Goal: Information Seeking & Learning: Learn about a topic

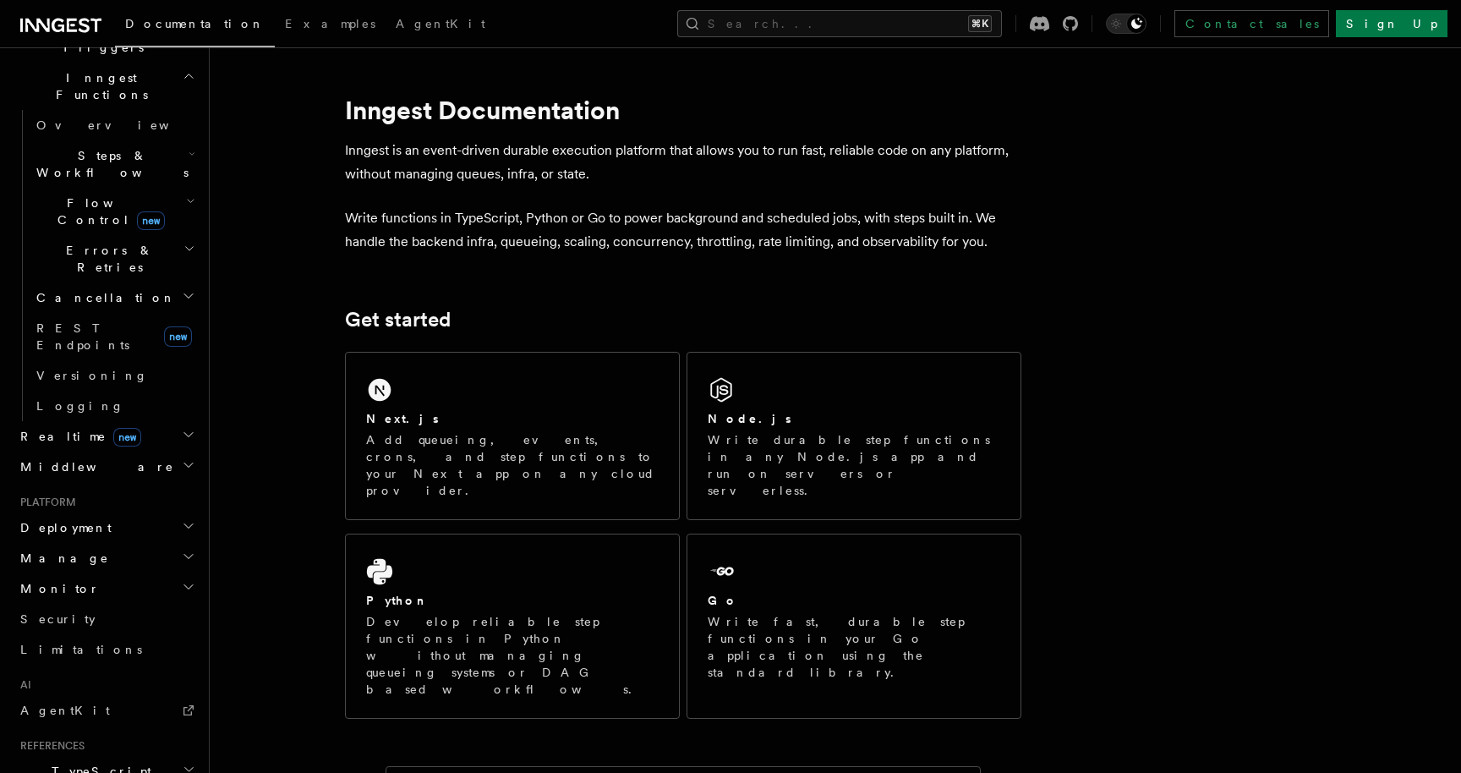
scroll to position [488, 0]
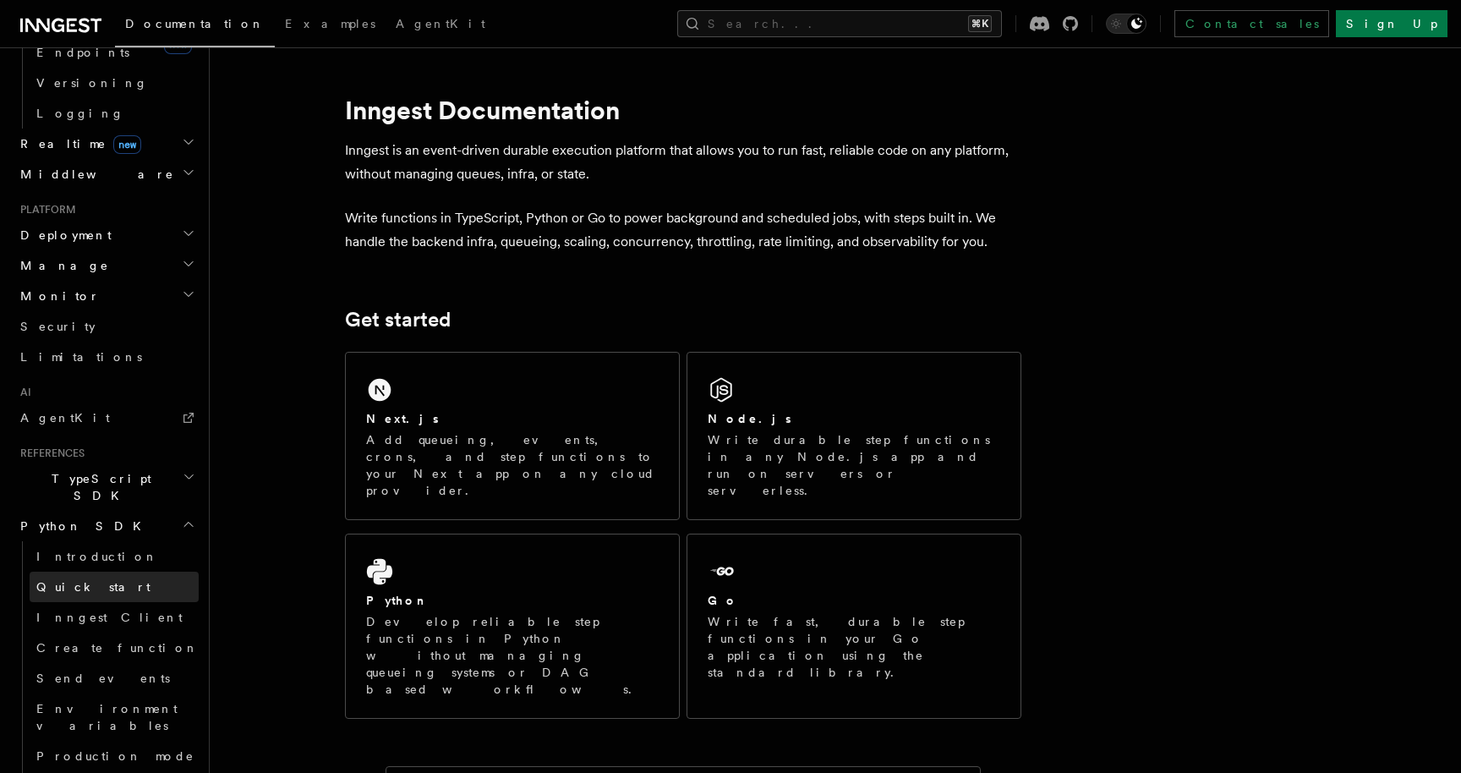
scroll to position [772, 0]
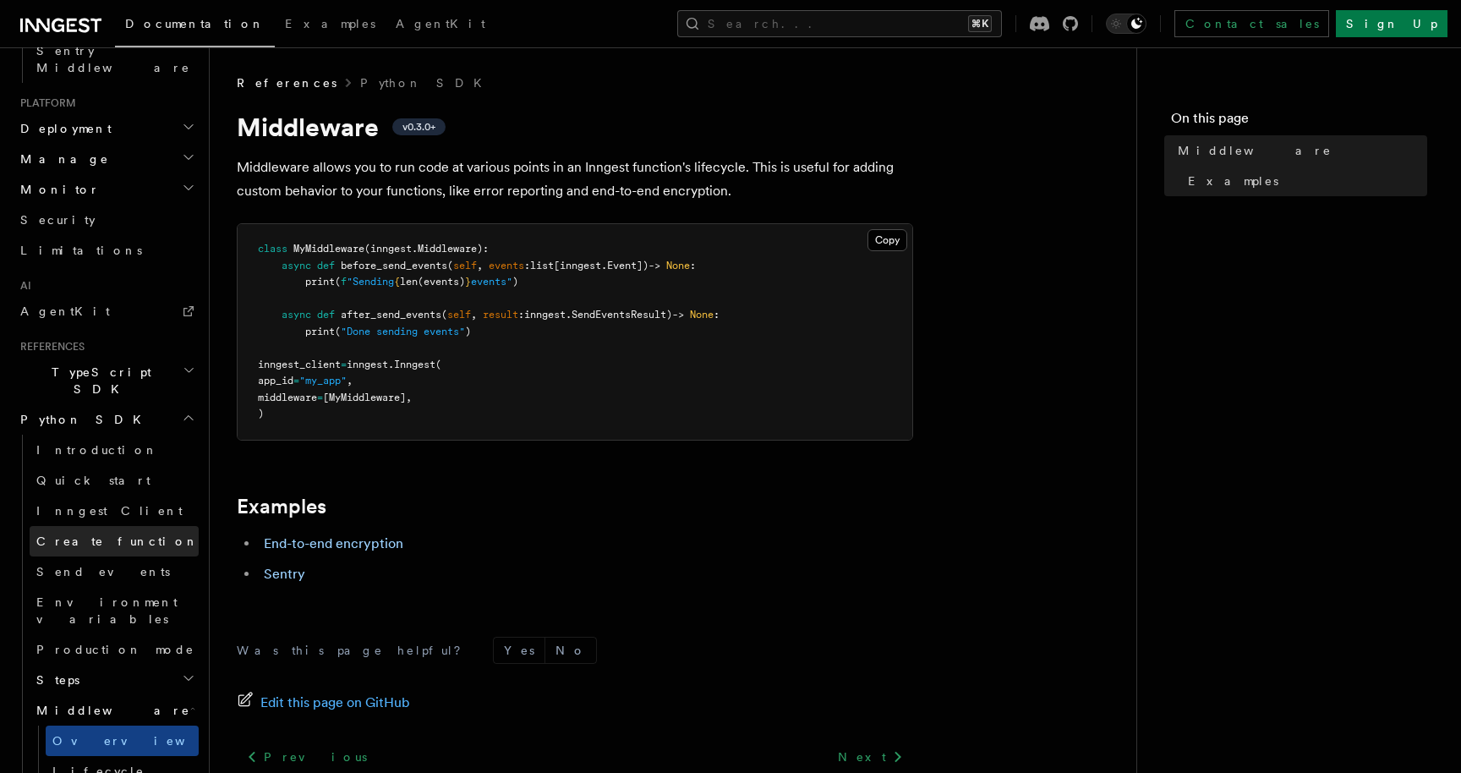
scroll to position [1169, 0]
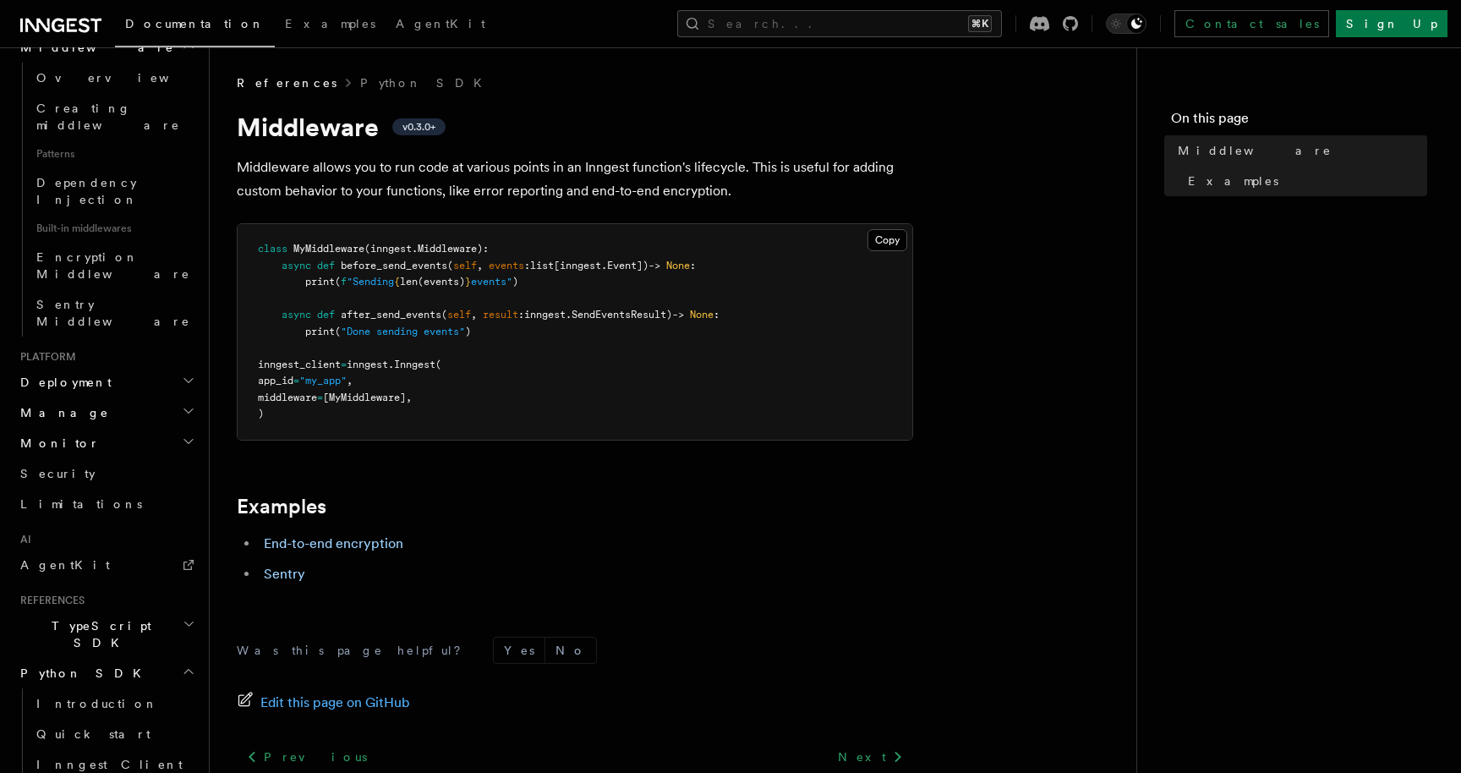
scroll to position [895, 0]
click at [94, 699] on span "Introduction" at bounding box center [97, 706] width 122 height 14
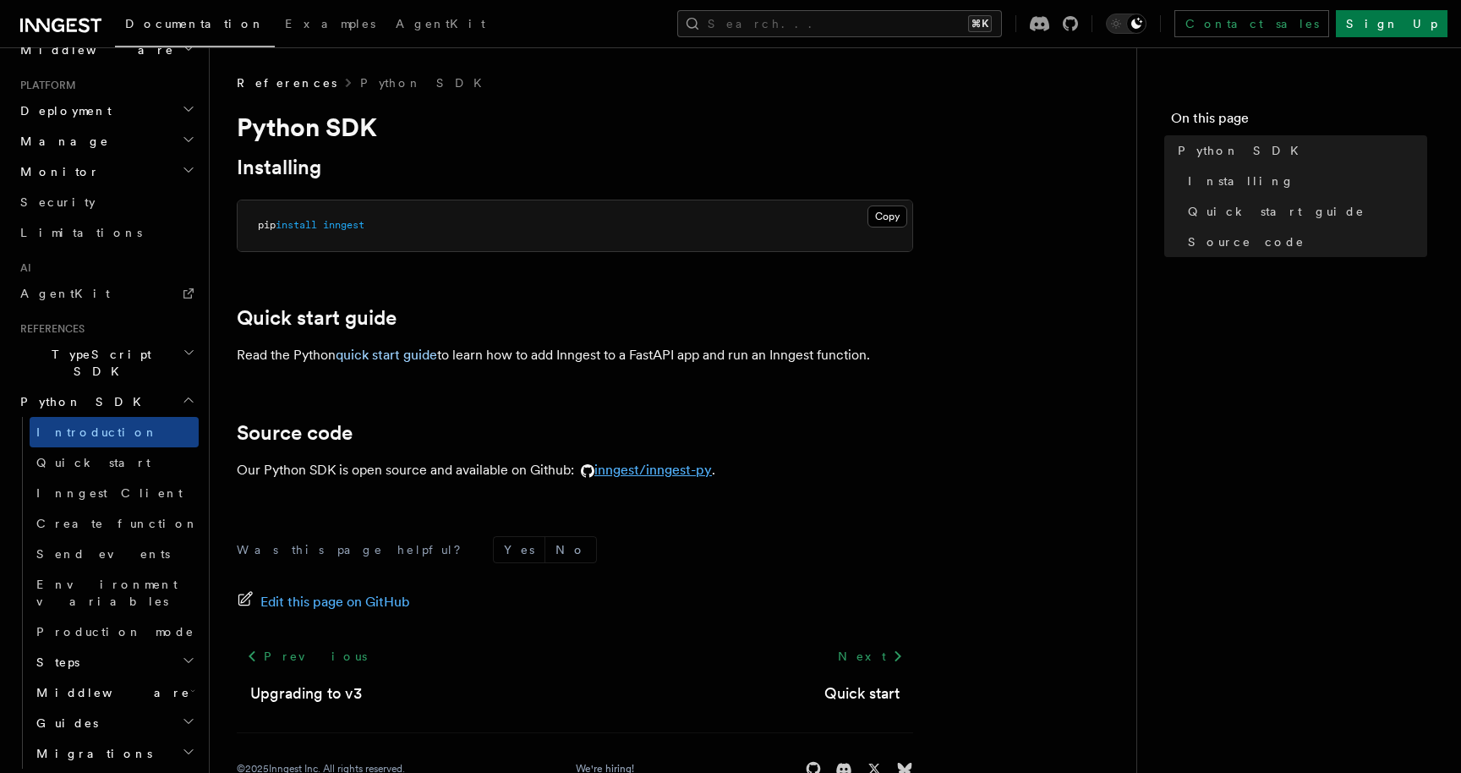
click at [697, 472] on link "inngest/inngest-py" at bounding box center [643, 470] width 138 height 16
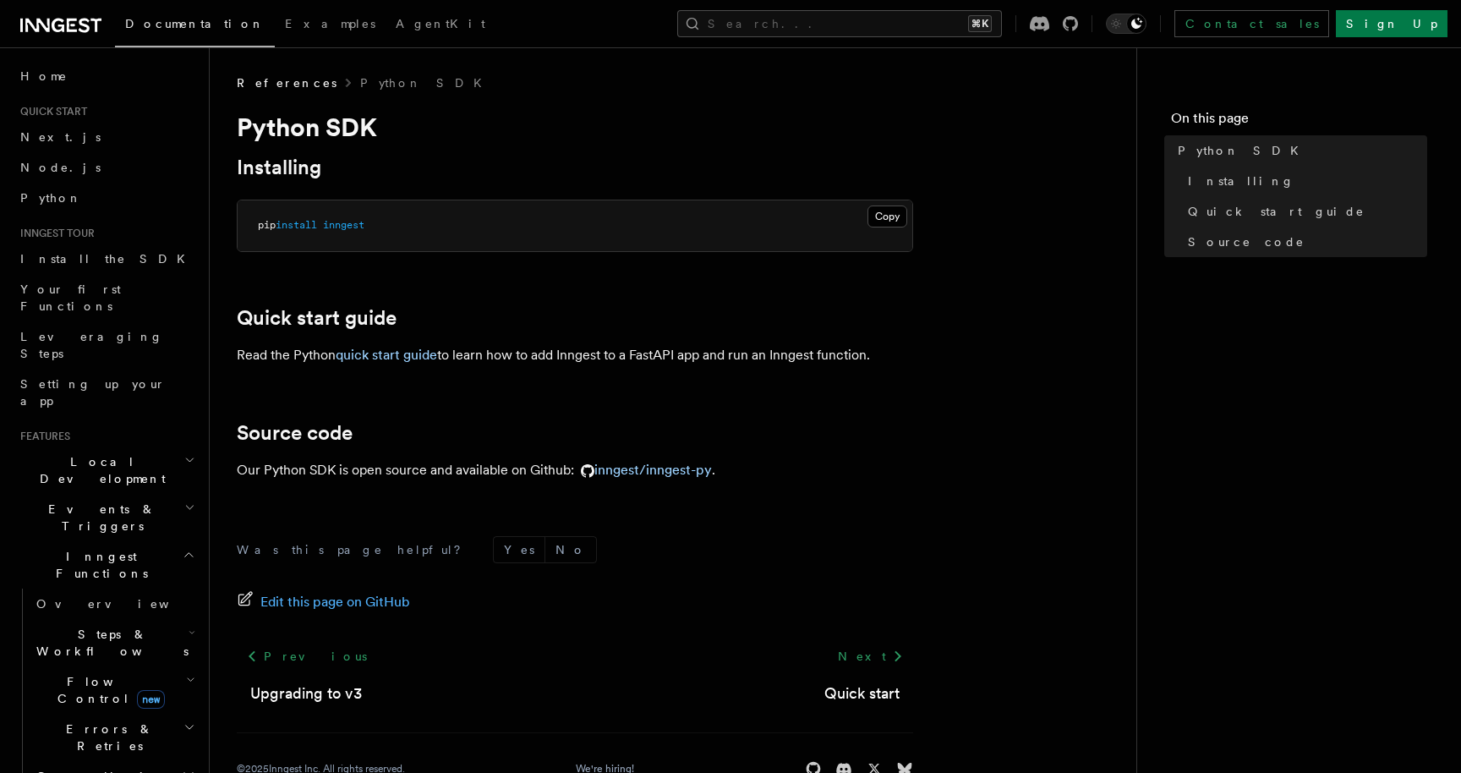
click at [79, 673] on span "Flow Control new" at bounding box center [108, 690] width 156 height 34
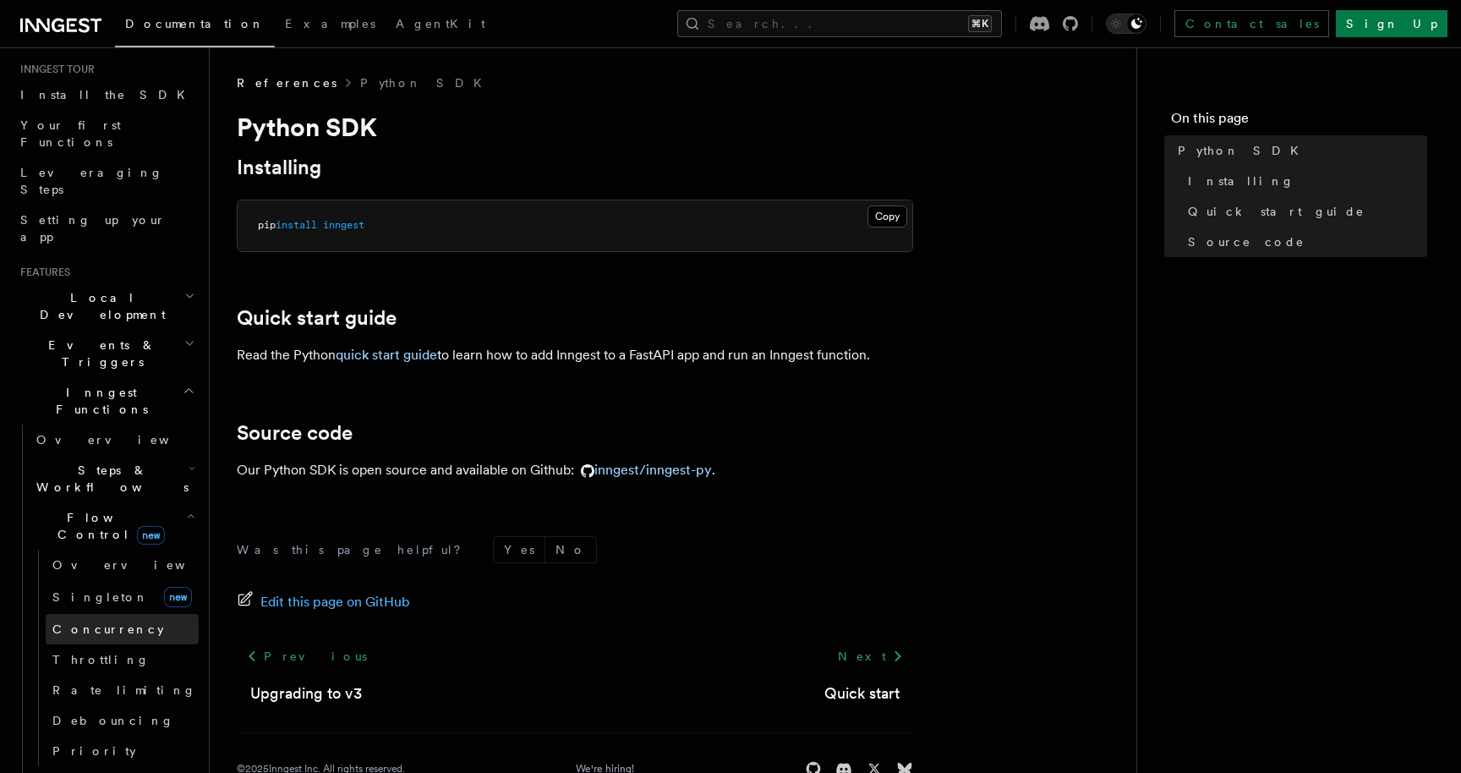
scroll to position [188, 0]
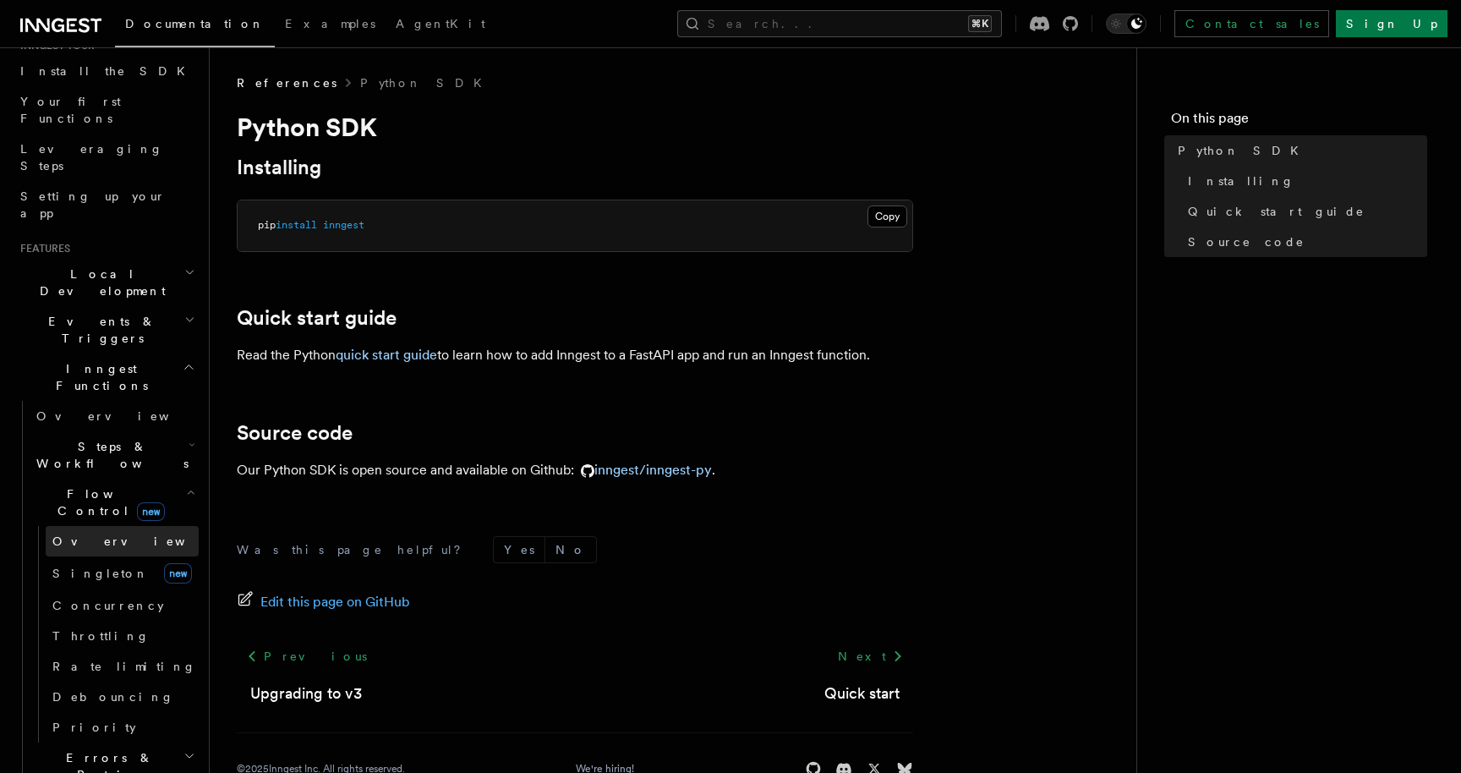
click at [90, 534] on span "Overview" at bounding box center [139, 541] width 174 height 14
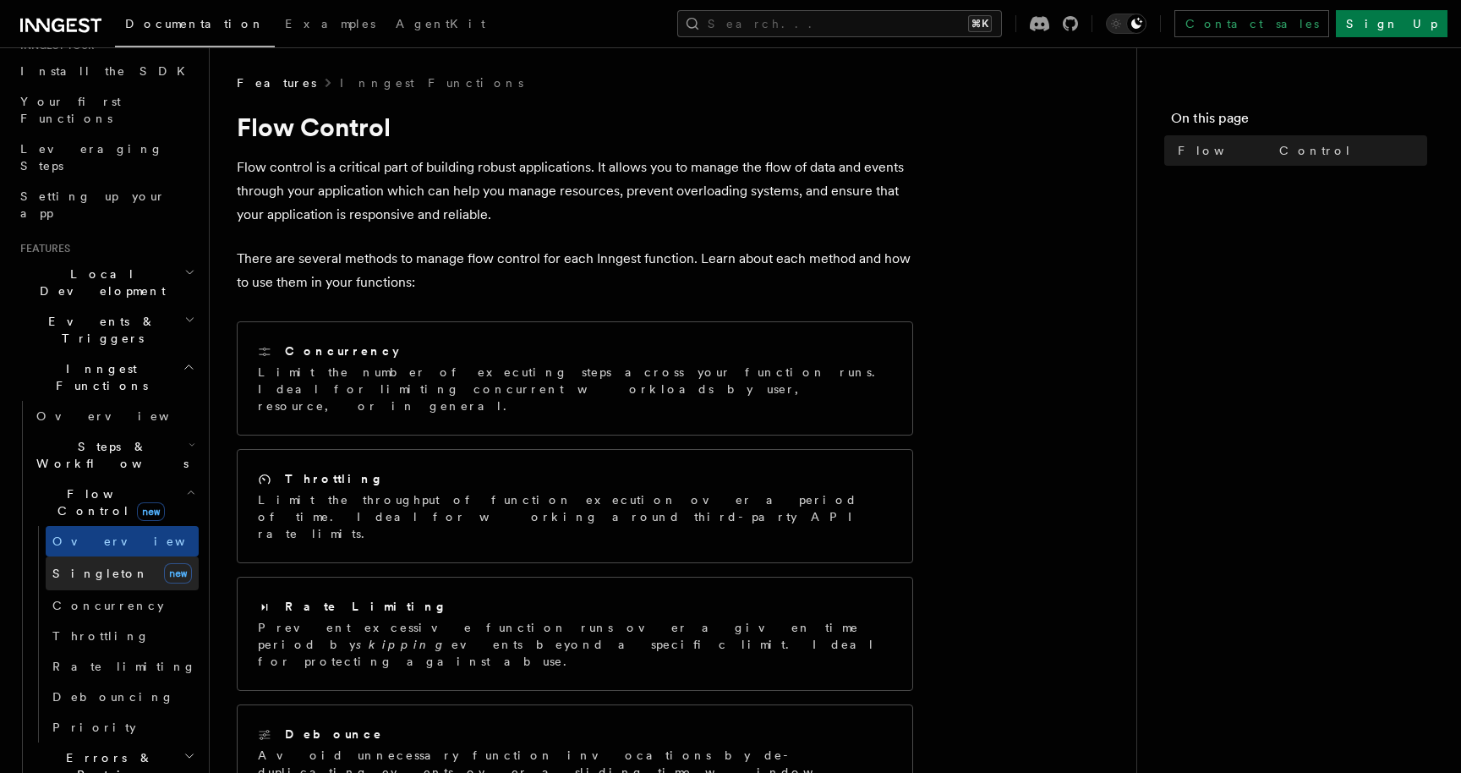
click at [107, 556] on link "Singleton new" at bounding box center [122, 573] width 153 height 34
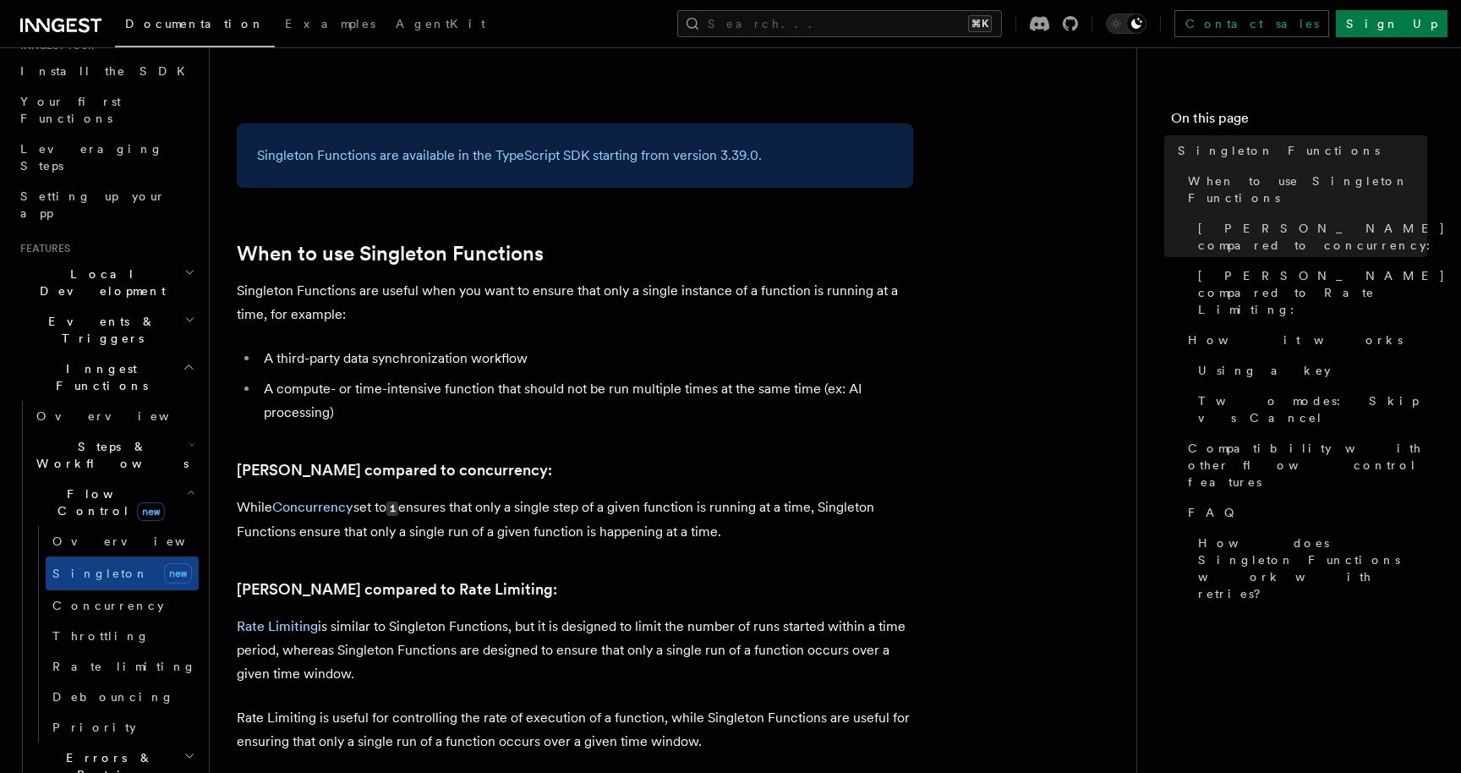
scroll to position [493, 0]
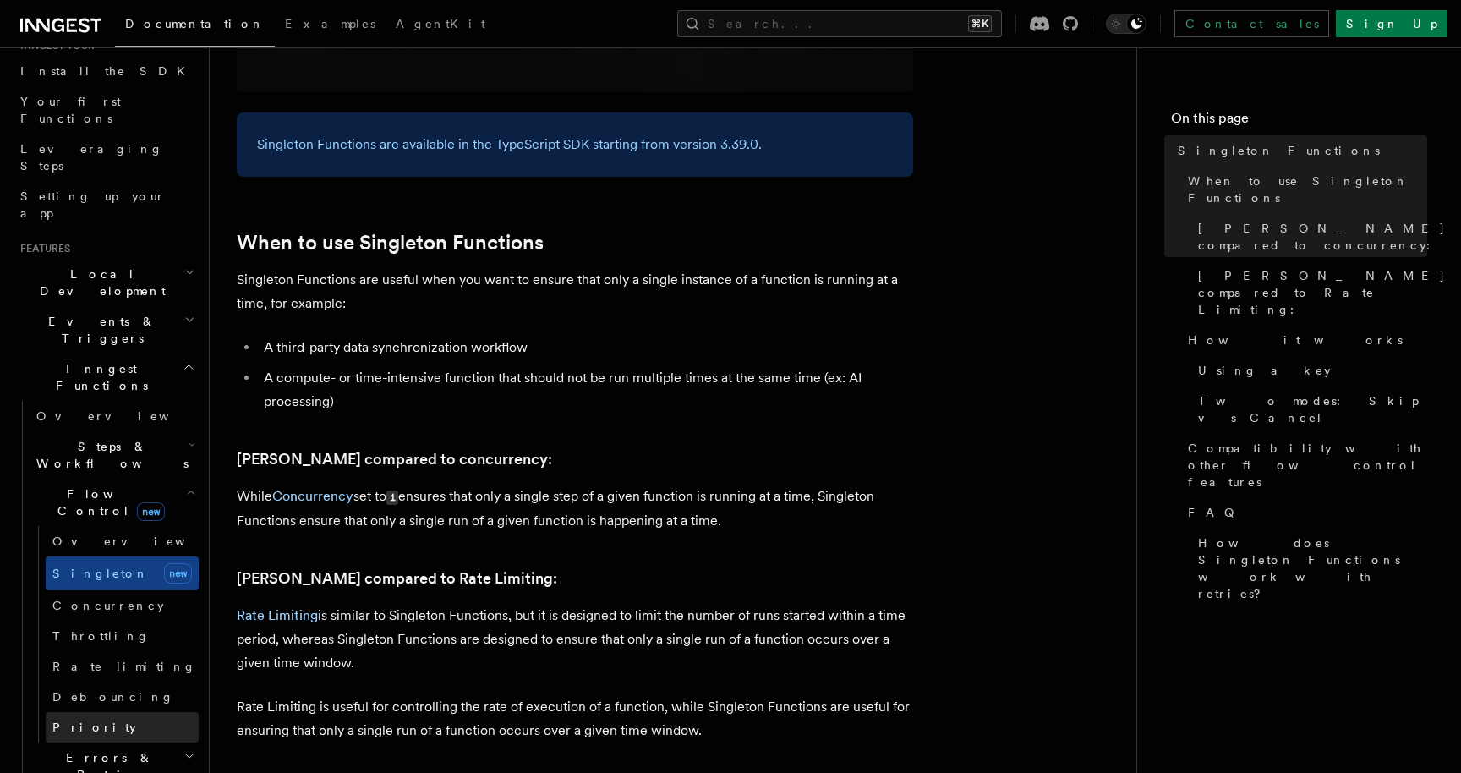
click at [104, 712] on link "Priority" at bounding box center [122, 727] width 153 height 30
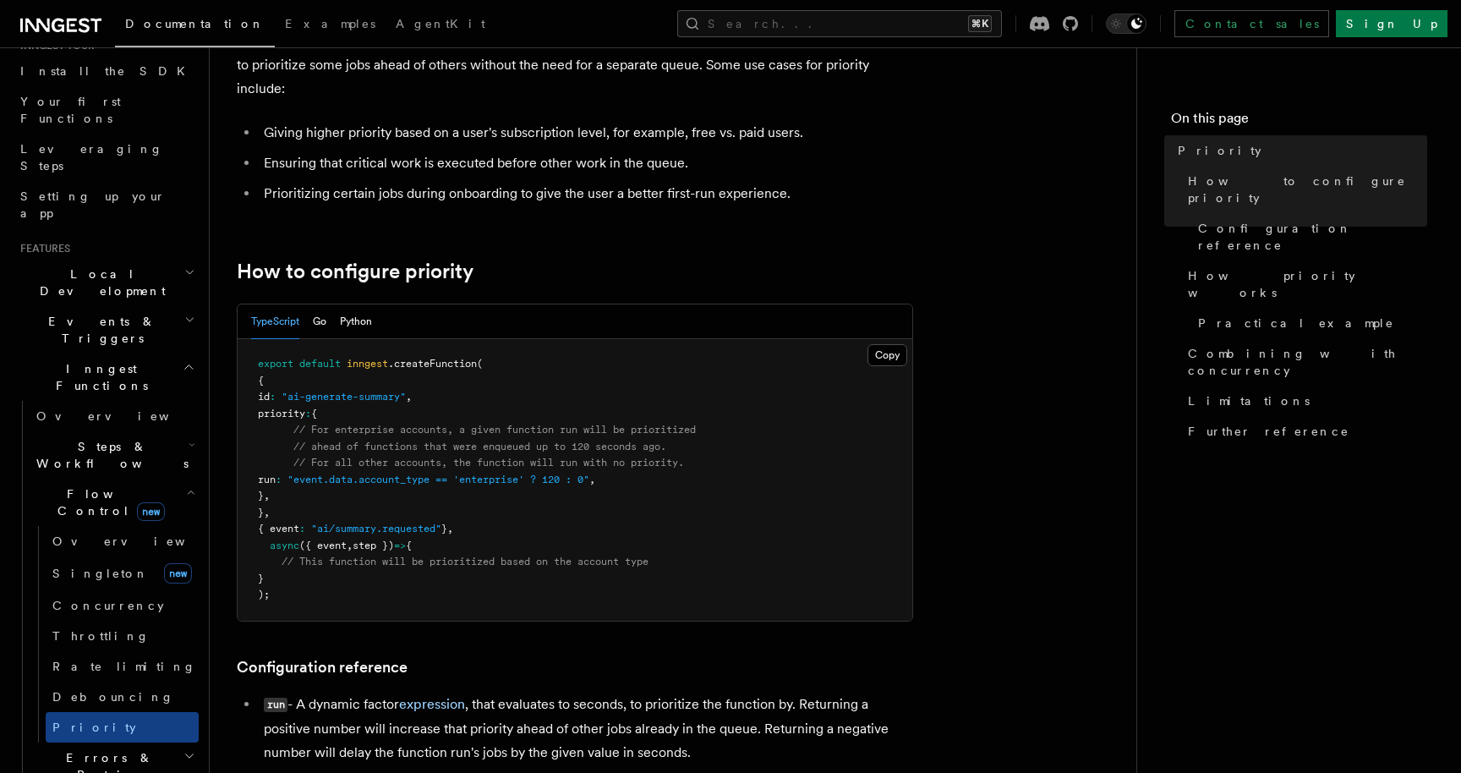
scroll to position [125, 0]
click at [357, 321] on button "Python" at bounding box center [356, 322] width 32 height 35
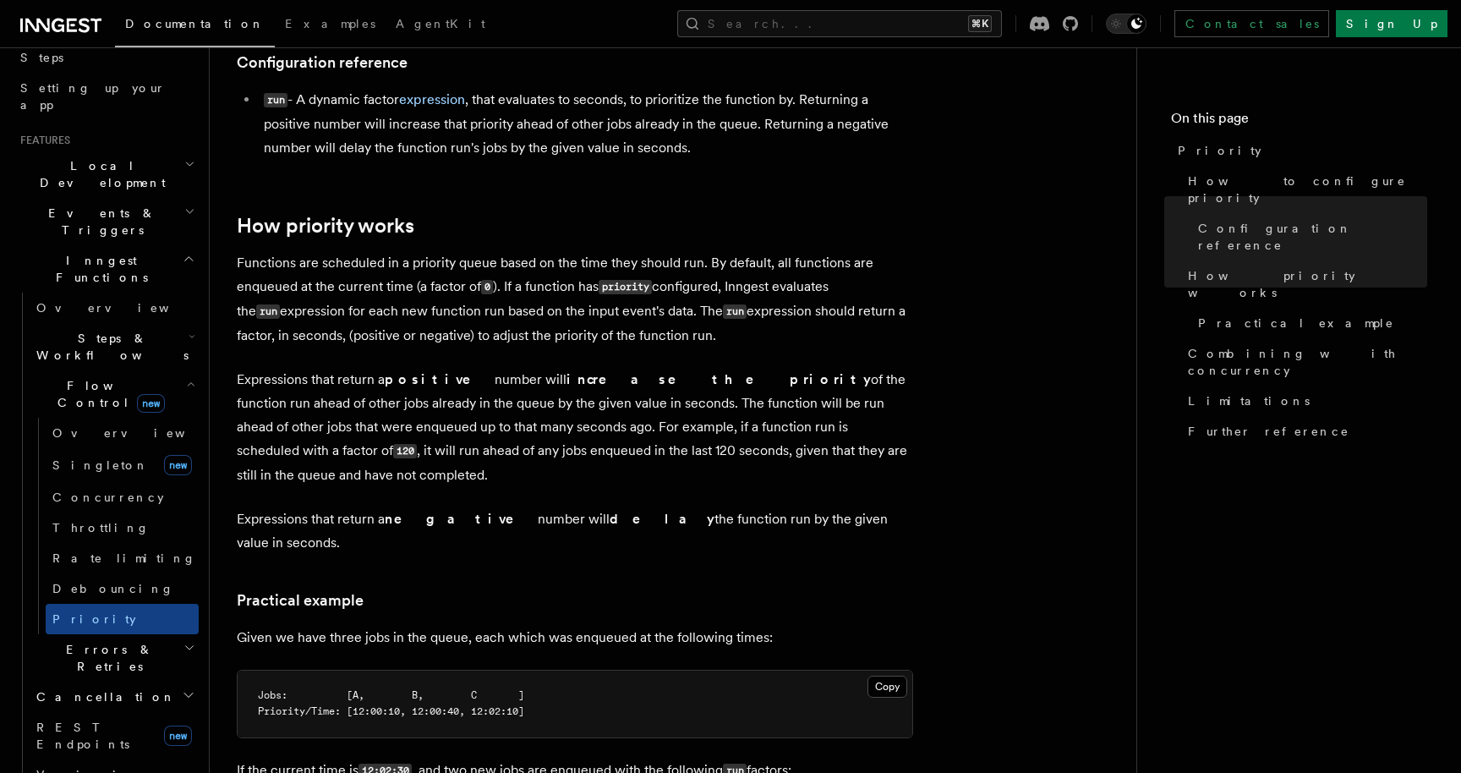
scroll to position [297, 0]
click at [110, 719] on span "REST Endpoints" at bounding box center [82, 734] width 93 height 30
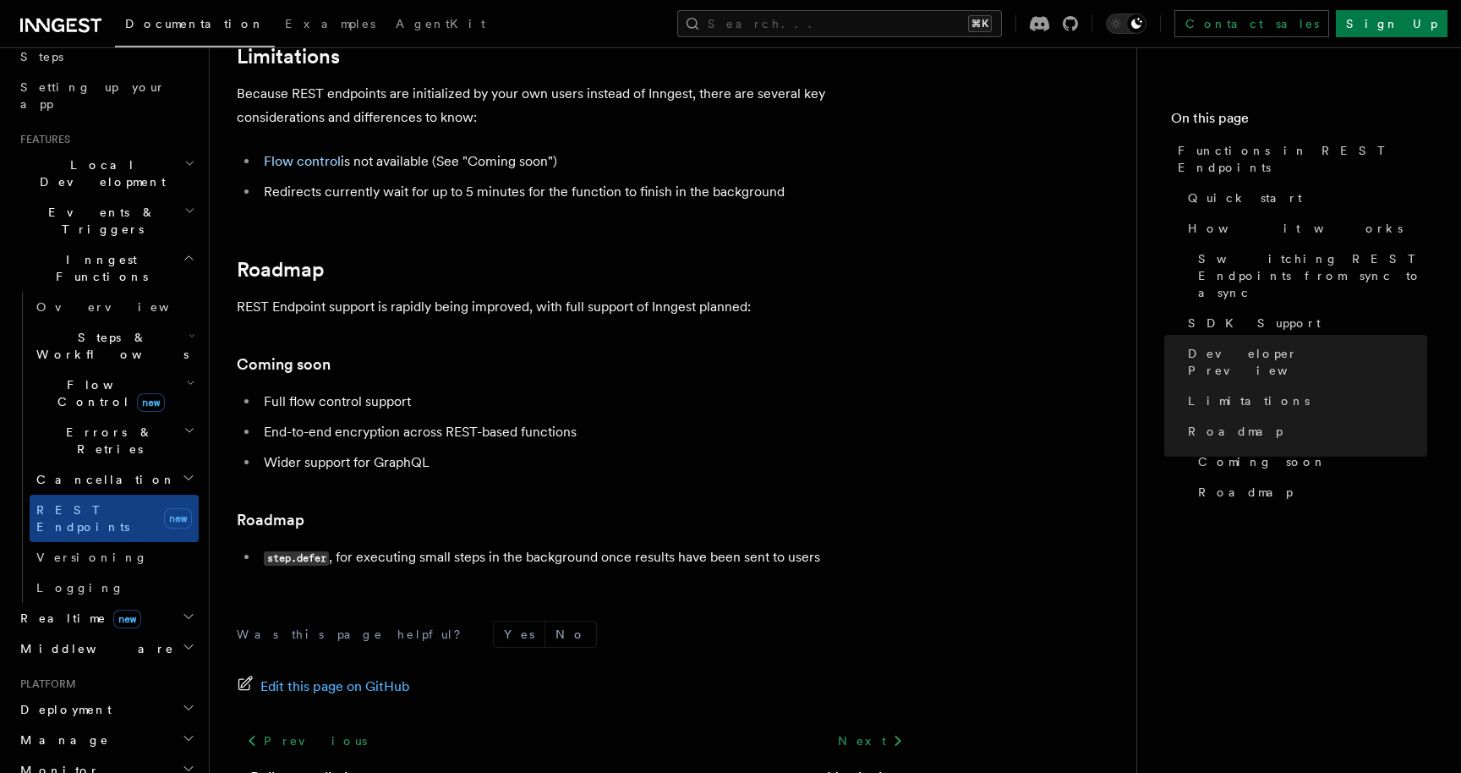
scroll to position [280, 0]
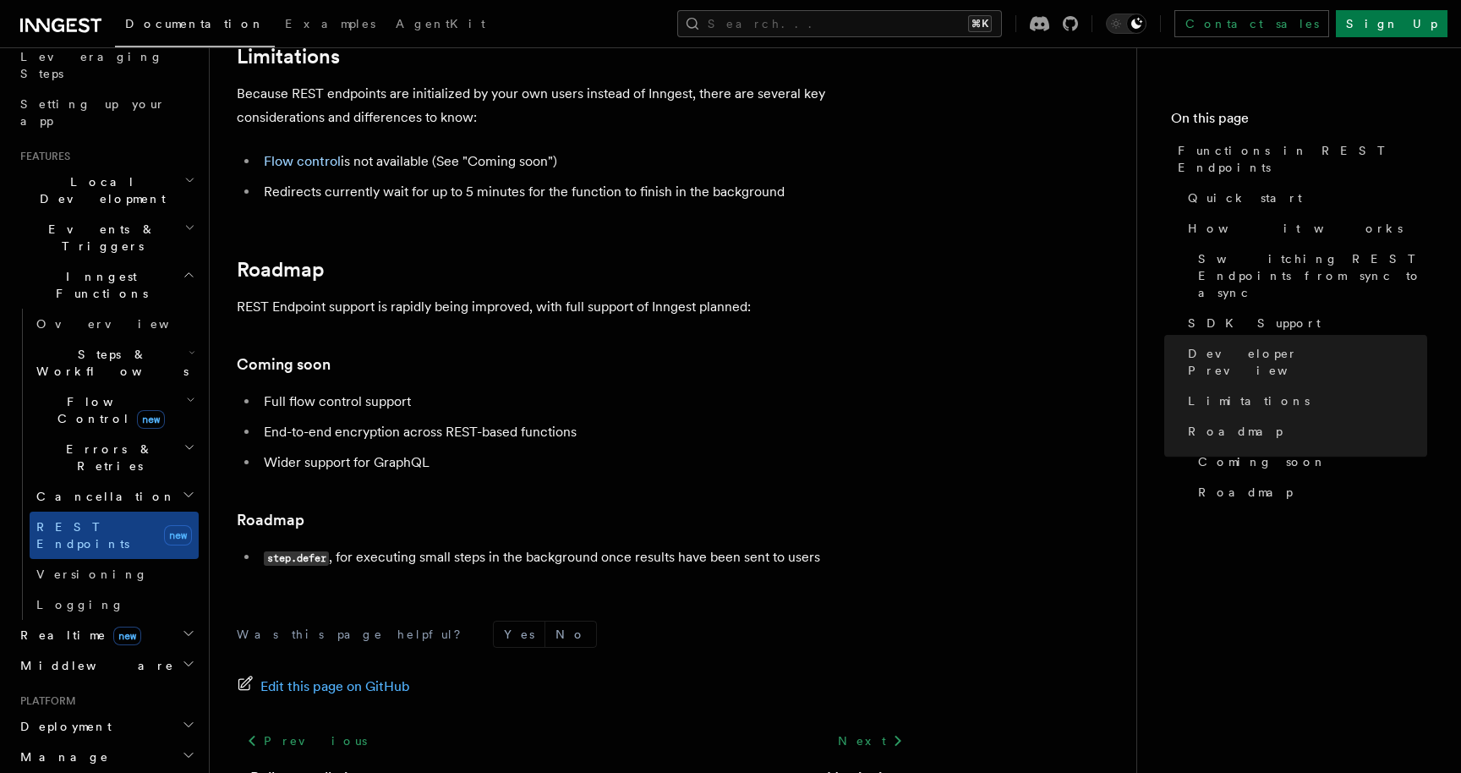
click at [88, 393] on span "Flow Control new" at bounding box center [108, 410] width 156 height 34
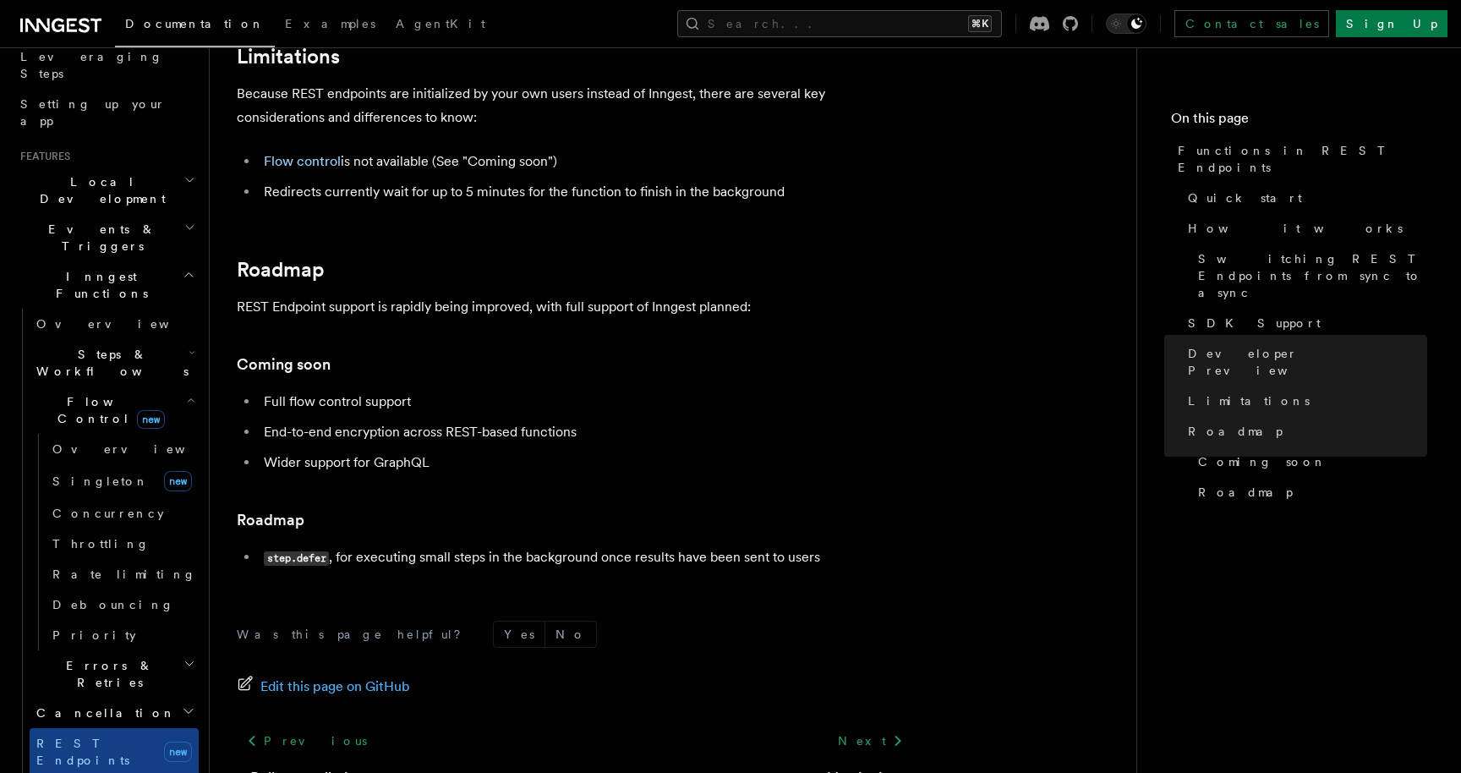
click at [93, 657] on span "Errors & Retries" at bounding box center [107, 674] width 154 height 34
click at [63, 386] on h2 "Flow Control new" at bounding box center [114, 409] width 169 height 47
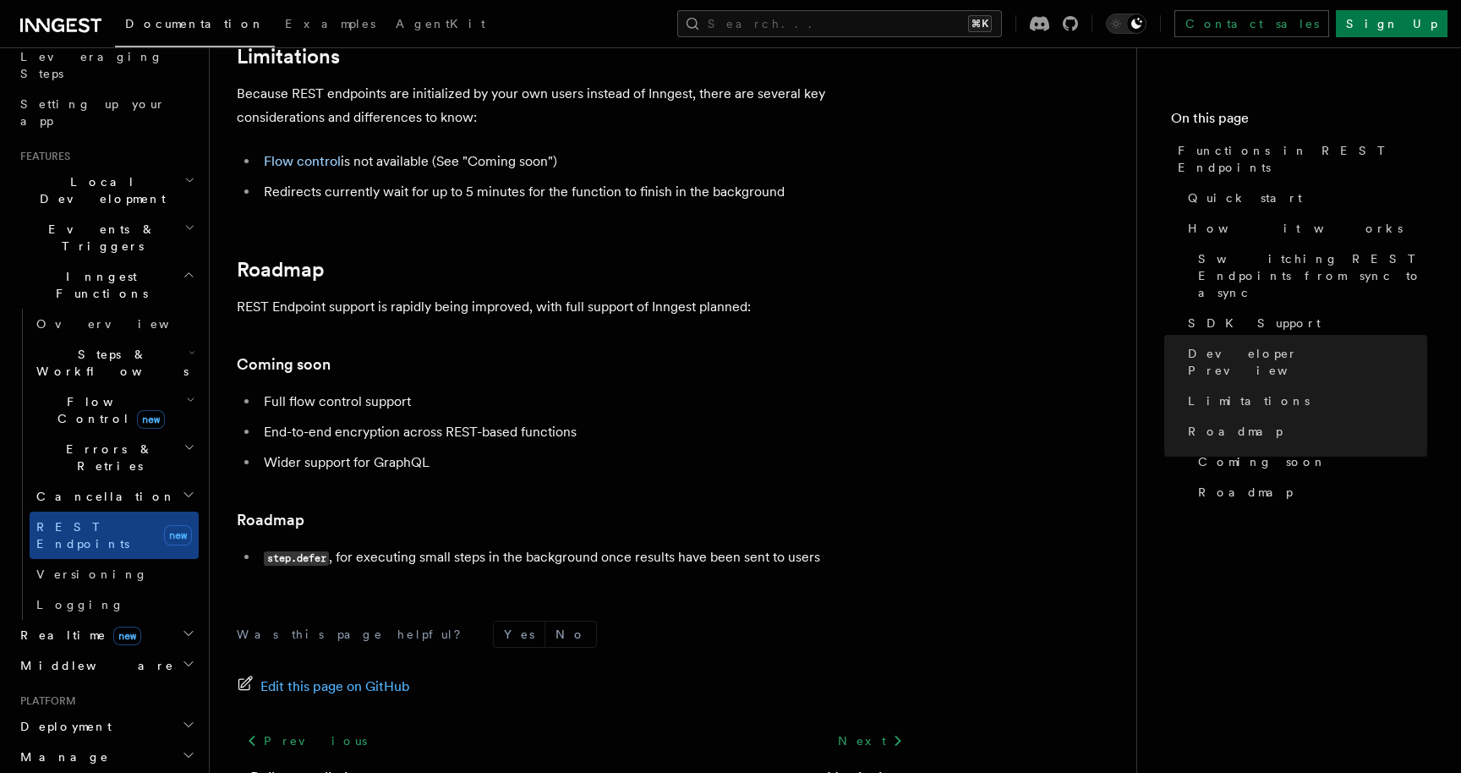
click at [73, 346] on span "Steps & Workflows" at bounding box center [109, 363] width 159 height 34
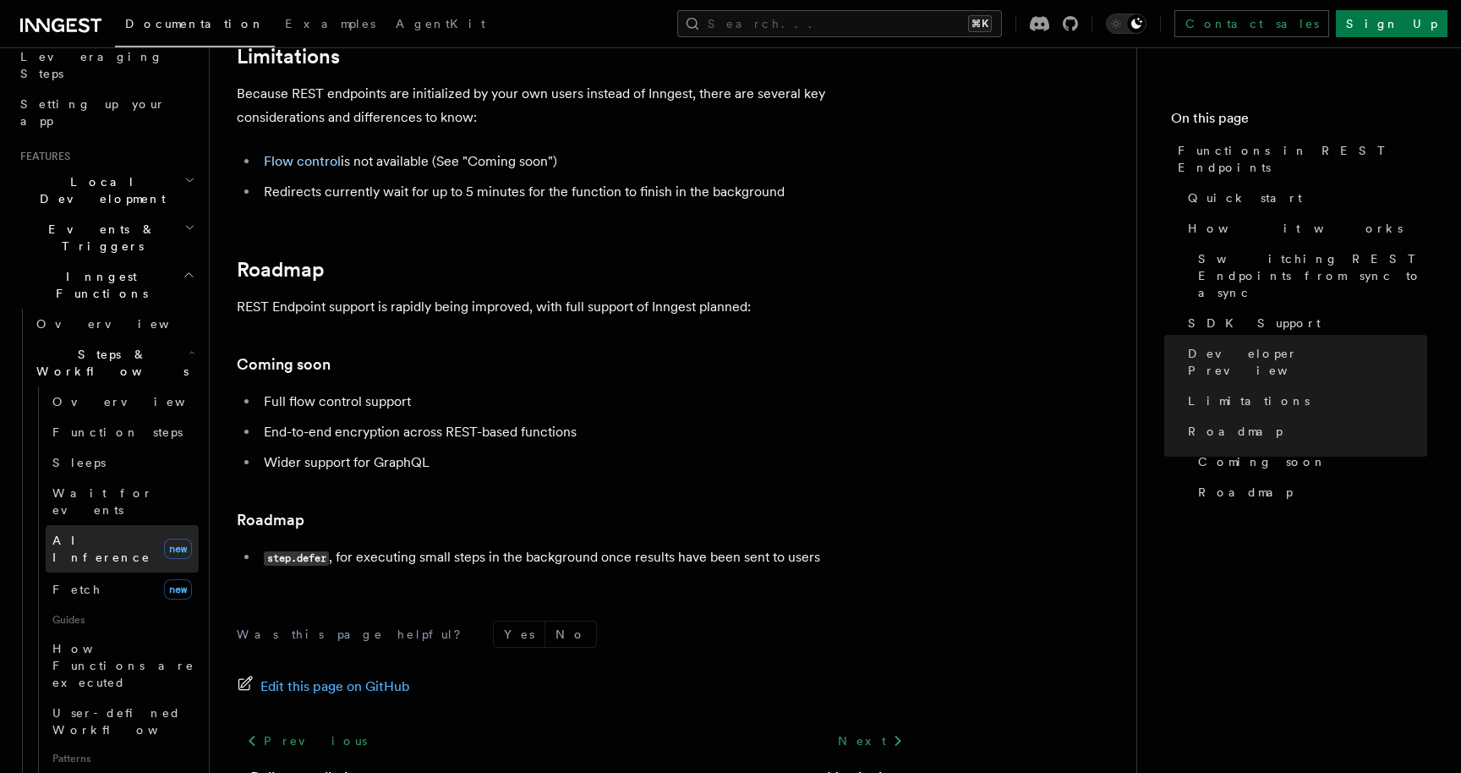
click at [79, 533] on span "AI Inference" at bounding box center [101, 548] width 98 height 30
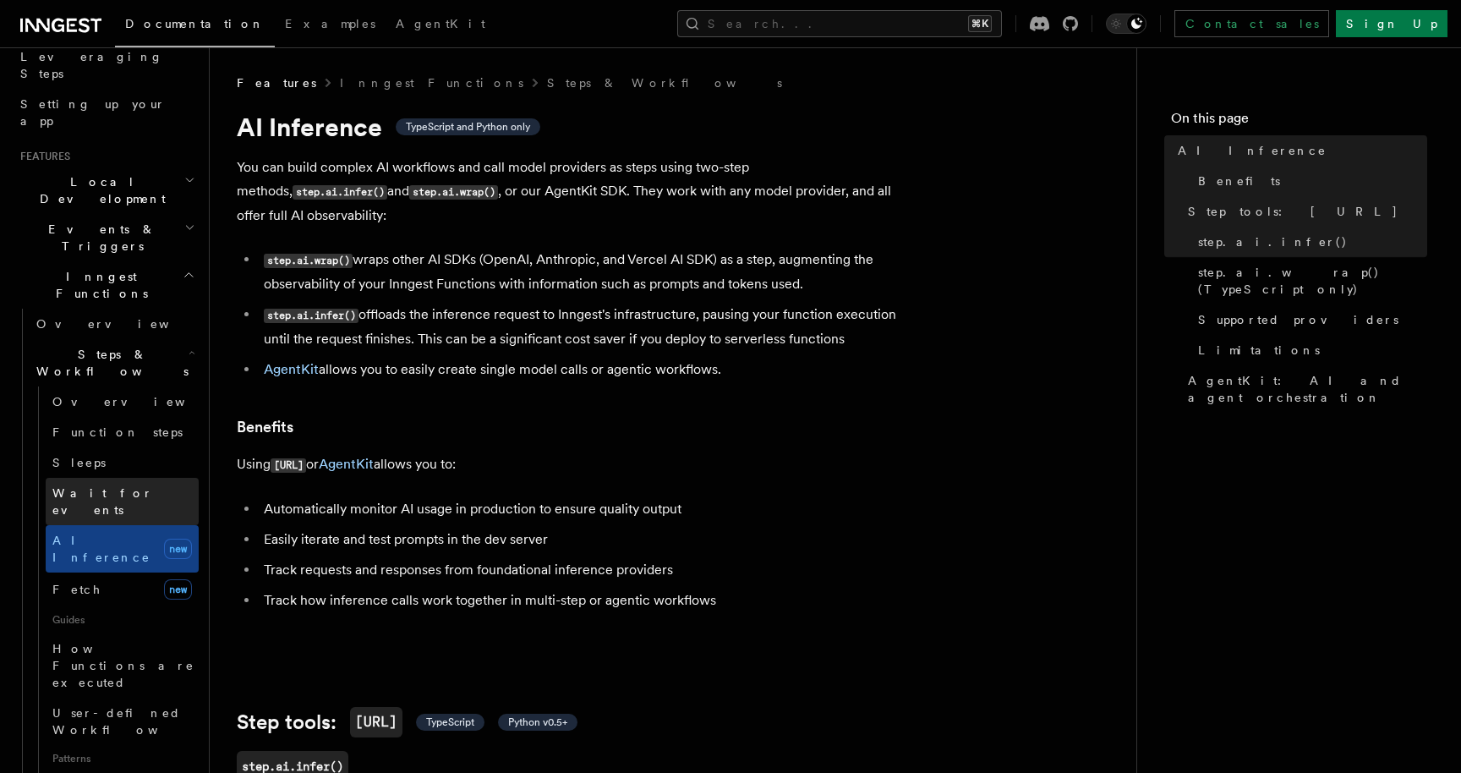
click at [85, 478] on link "Wait for events" at bounding box center [122, 501] width 153 height 47
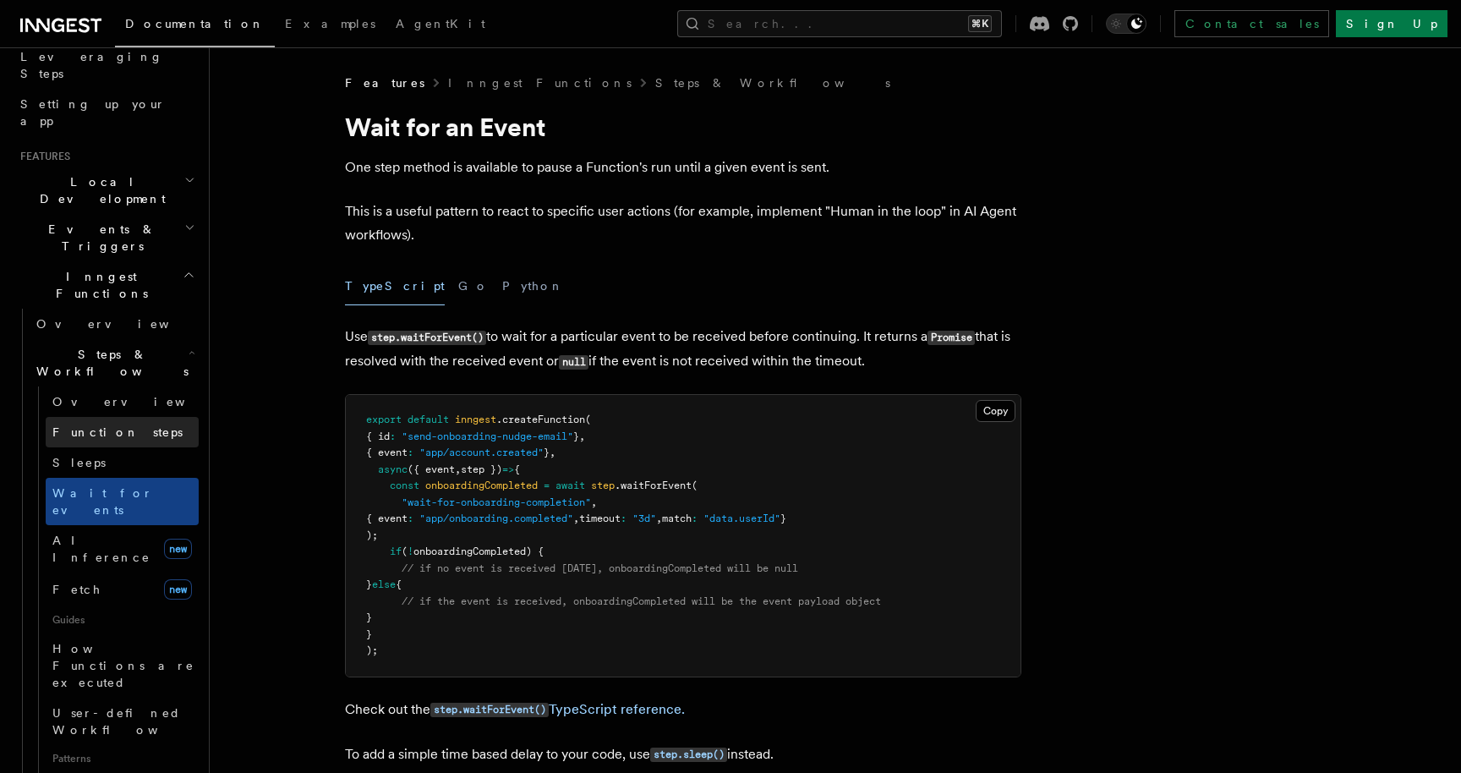
click at [118, 425] on span "Function steps" at bounding box center [117, 432] width 130 height 14
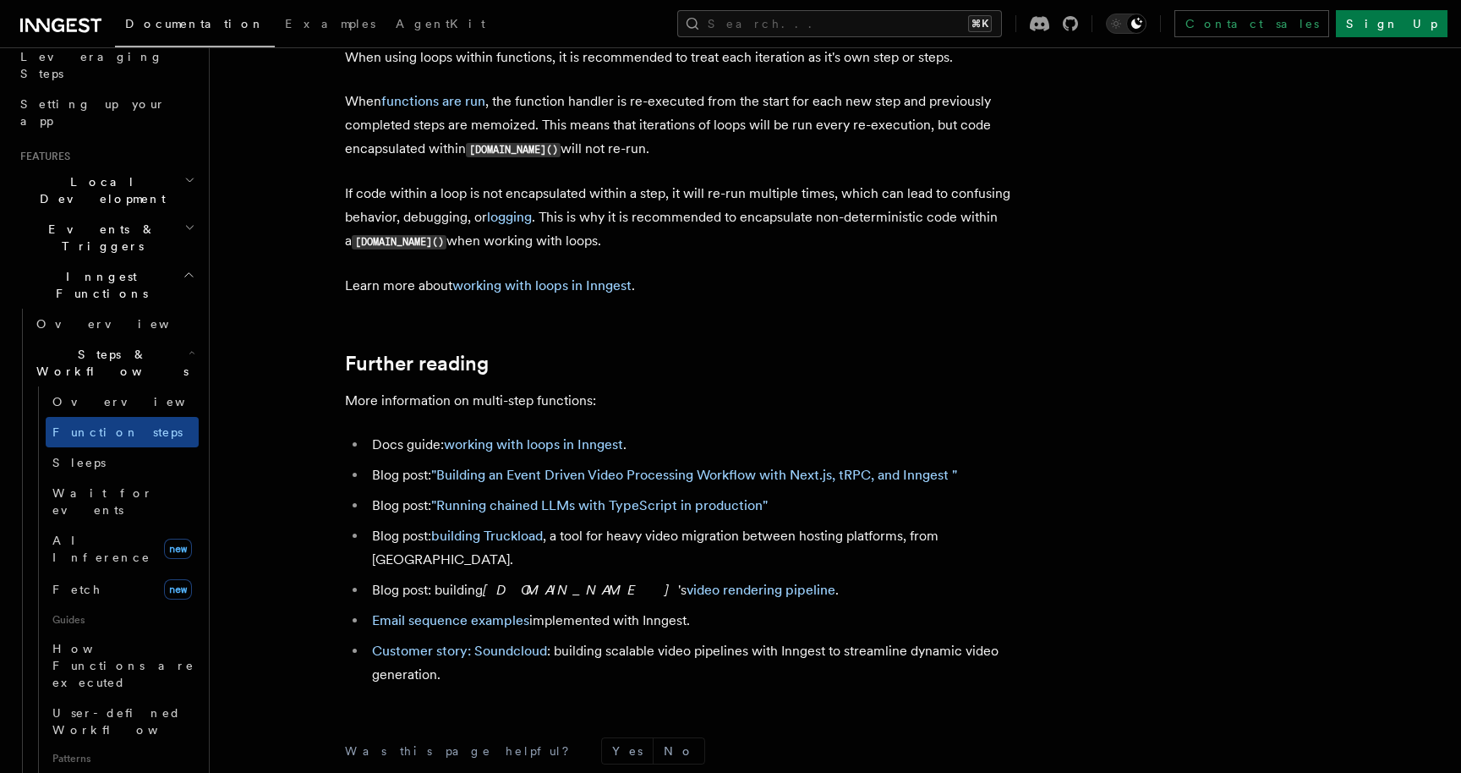
scroll to position [5700, 0]
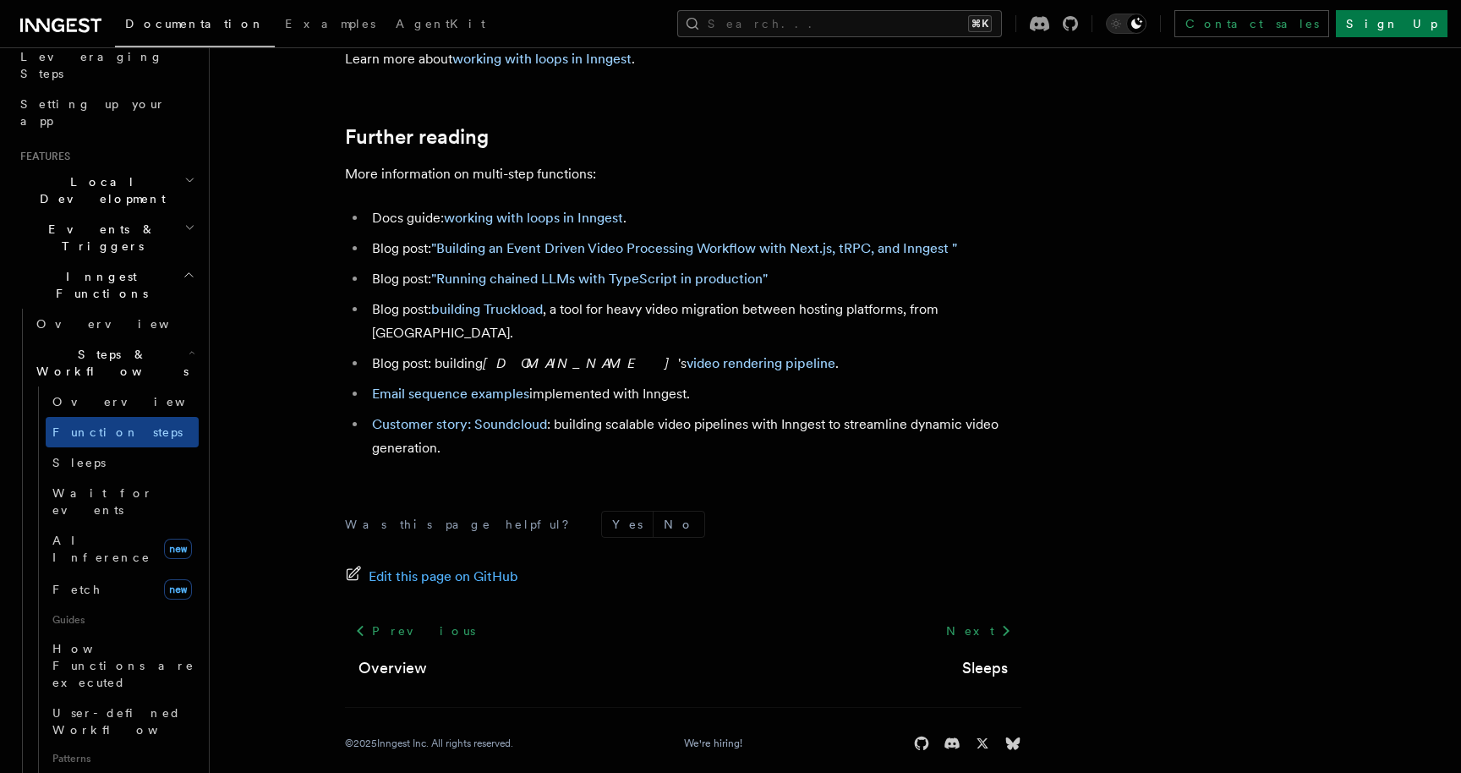
click at [85, 221] on span "Events & Triggers" at bounding box center [99, 238] width 171 height 34
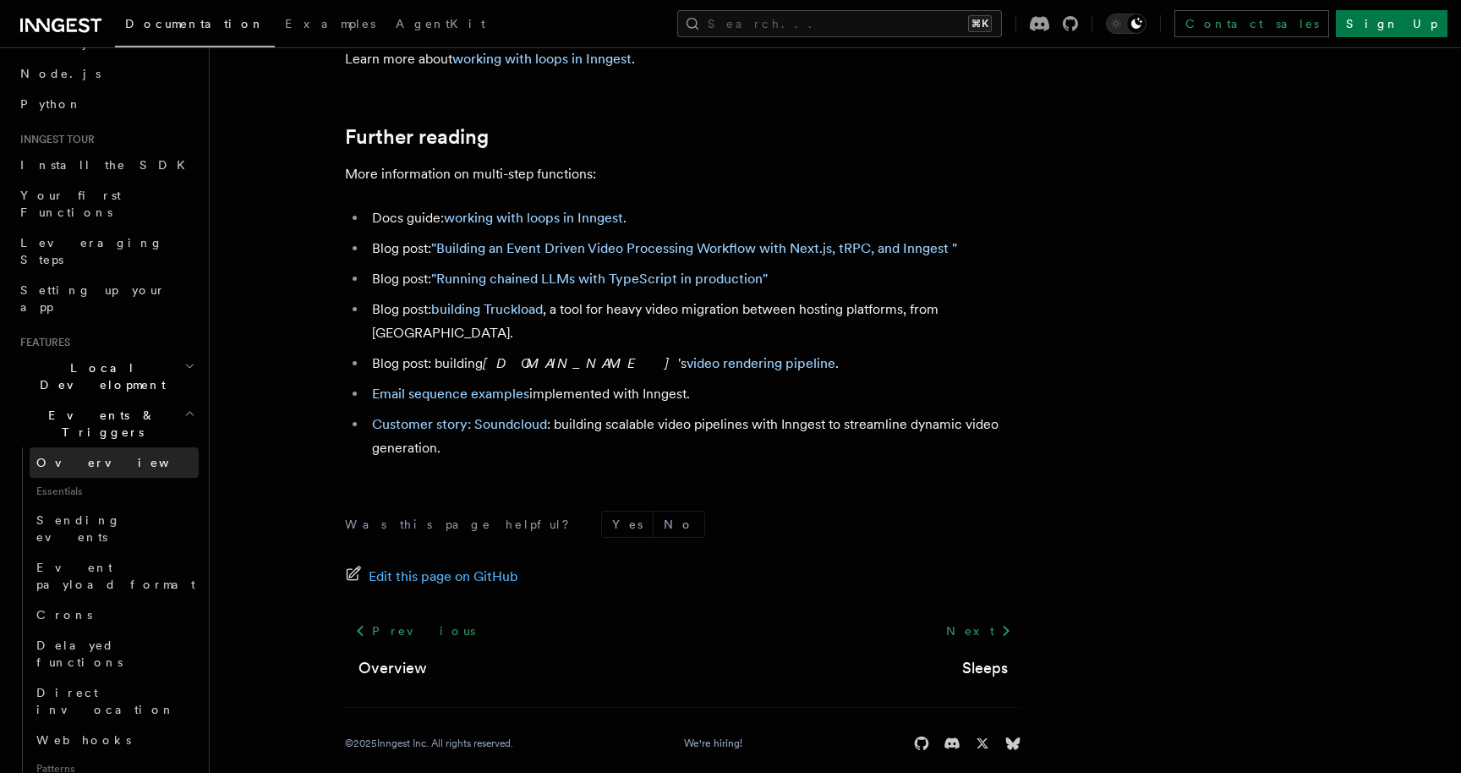
scroll to position [96, 0]
click at [106, 282] on span "Setting up your app" at bounding box center [92, 297] width 145 height 30
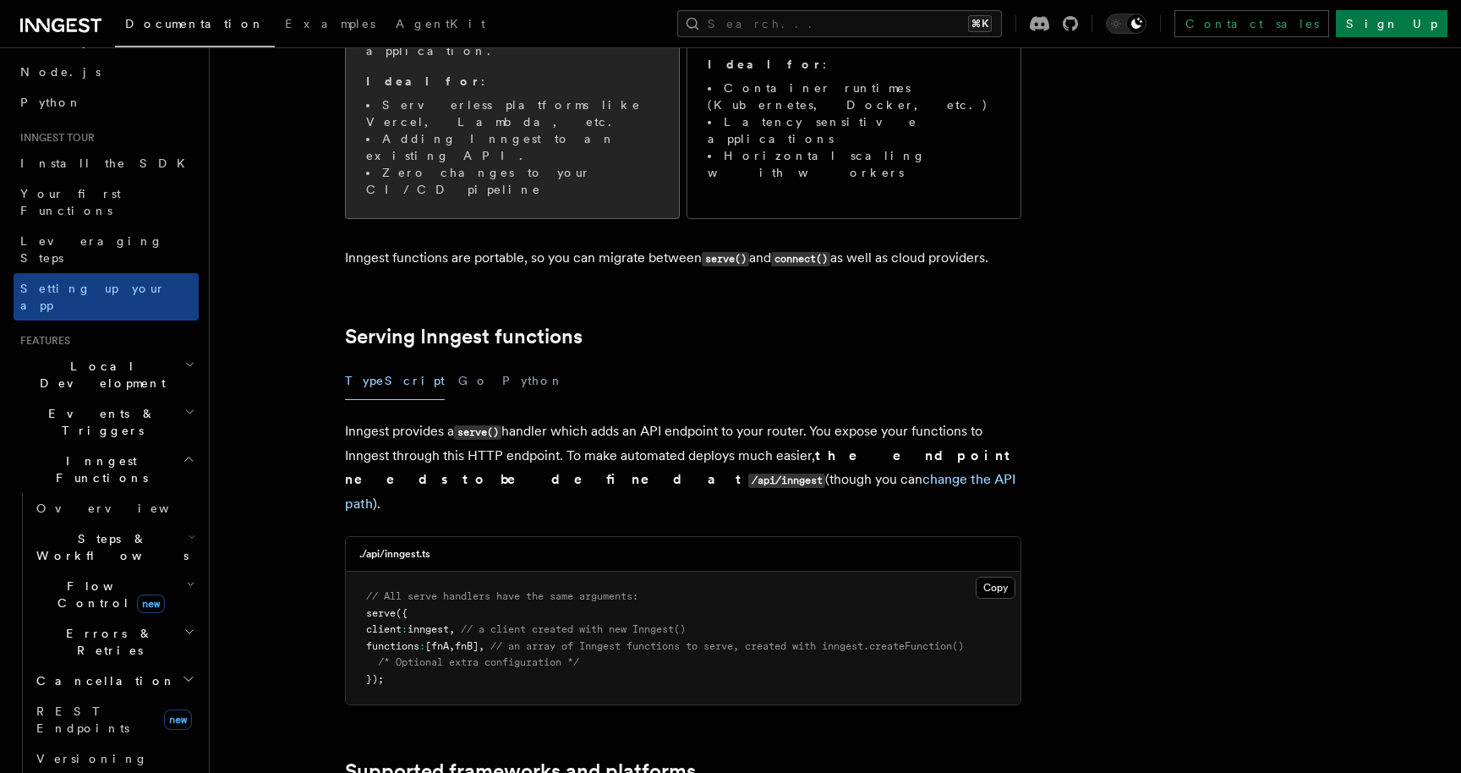
scroll to position [360, 0]
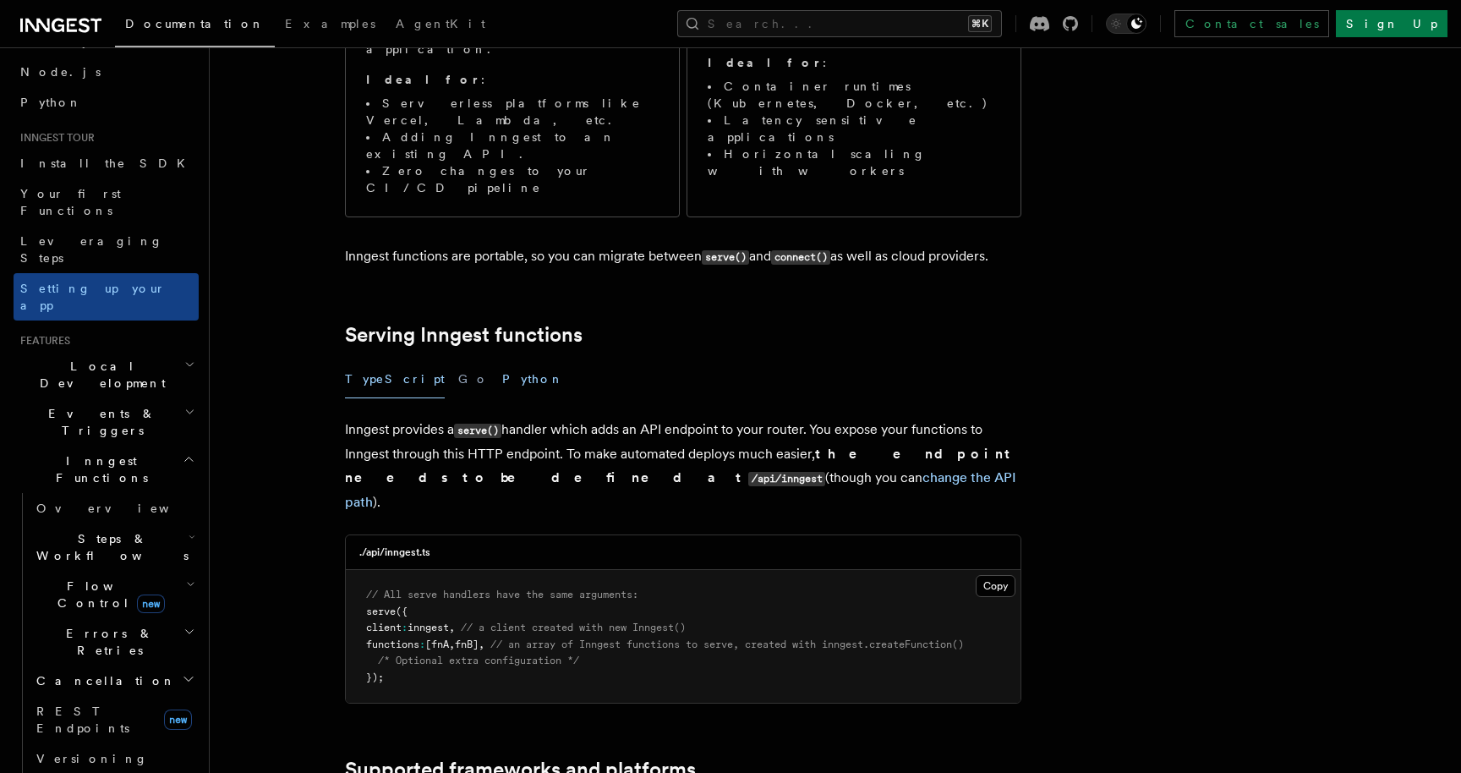
click at [502, 360] on button "Python" at bounding box center [533, 379] width 62 height 38
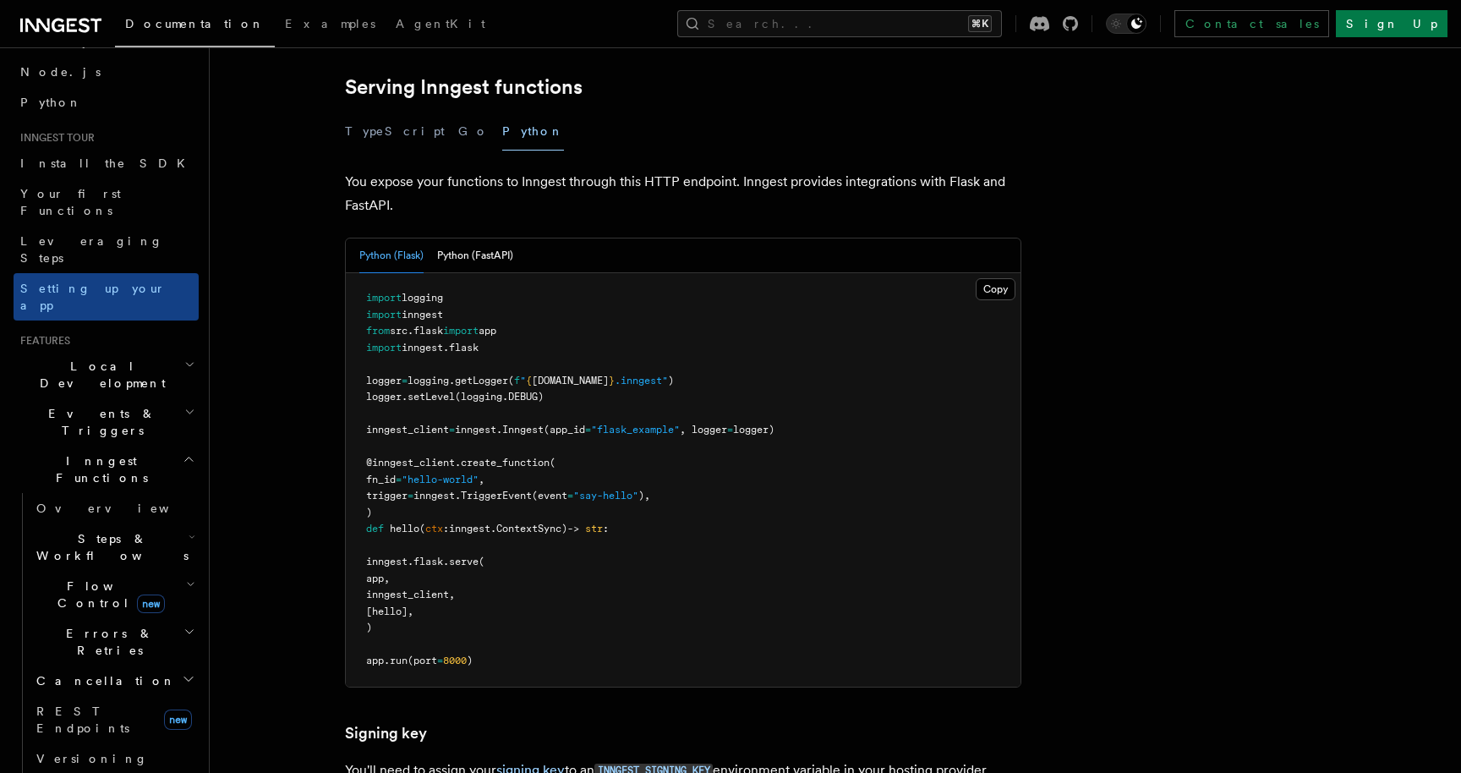
scroll to position [613, 0]
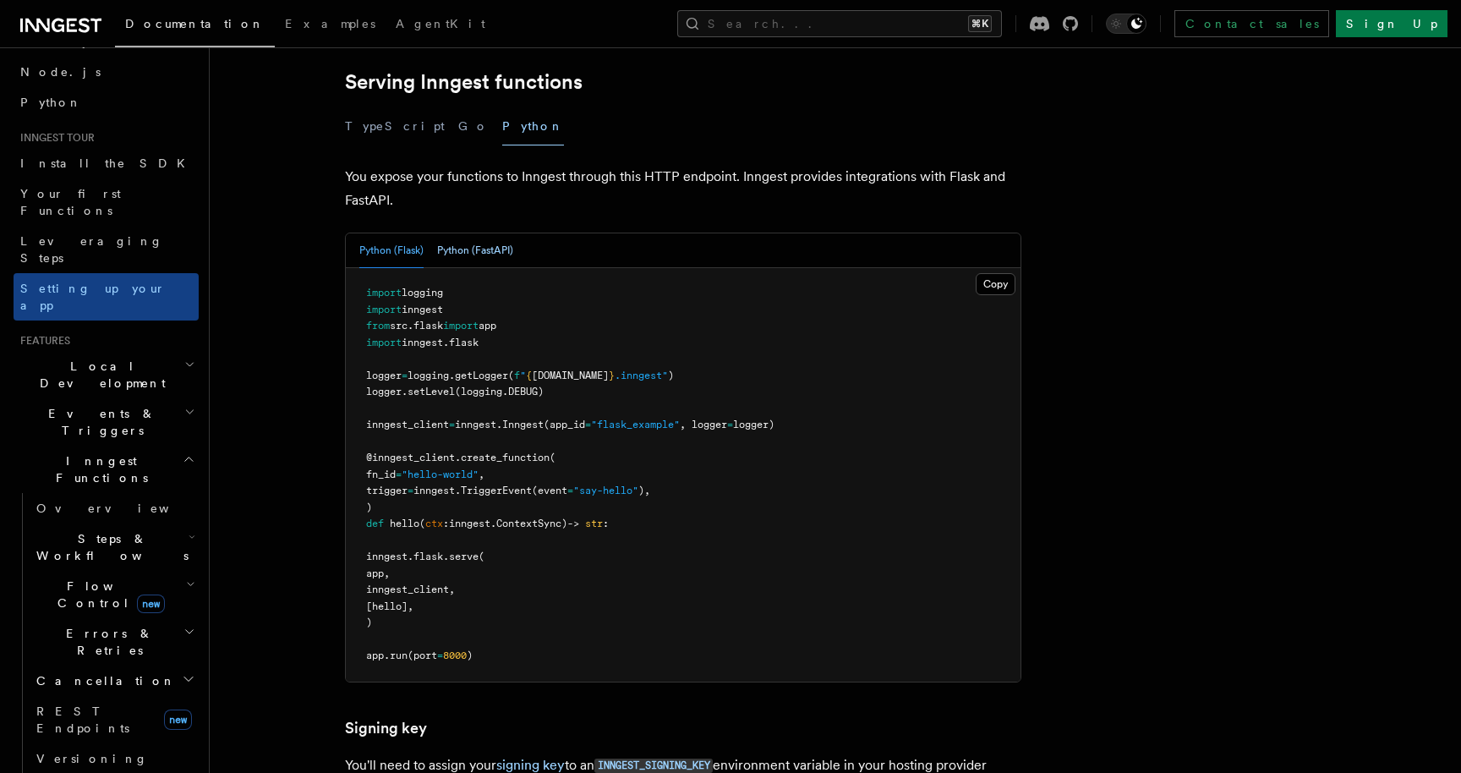
click at [467, 233] on button "Python (FastAPI)" at bounding box center [475, 250] width 76 height 35
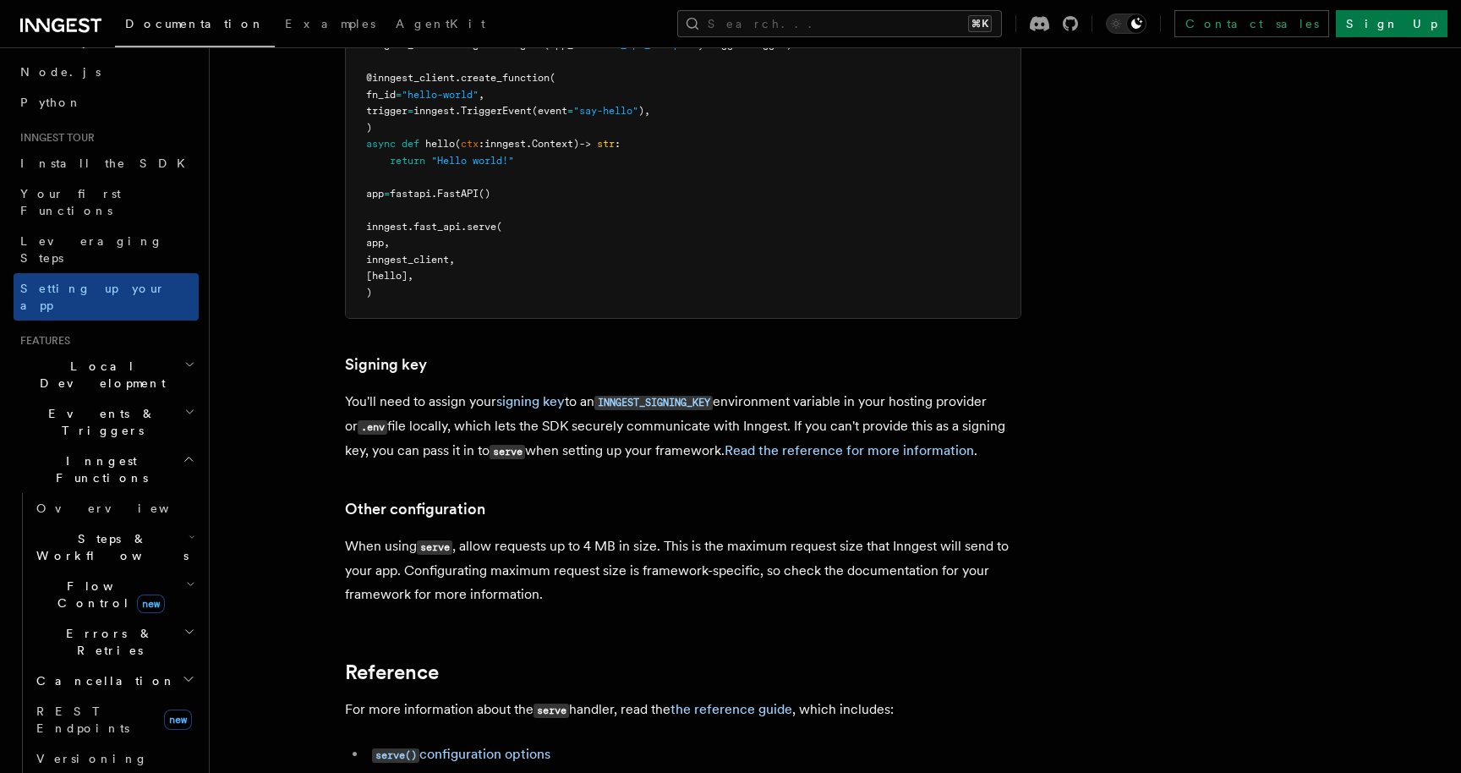
scroll to position [995, 0]
click at [496, 772] on link "How the serve handler works" at bounding box center [461, 782] width 178 height 16
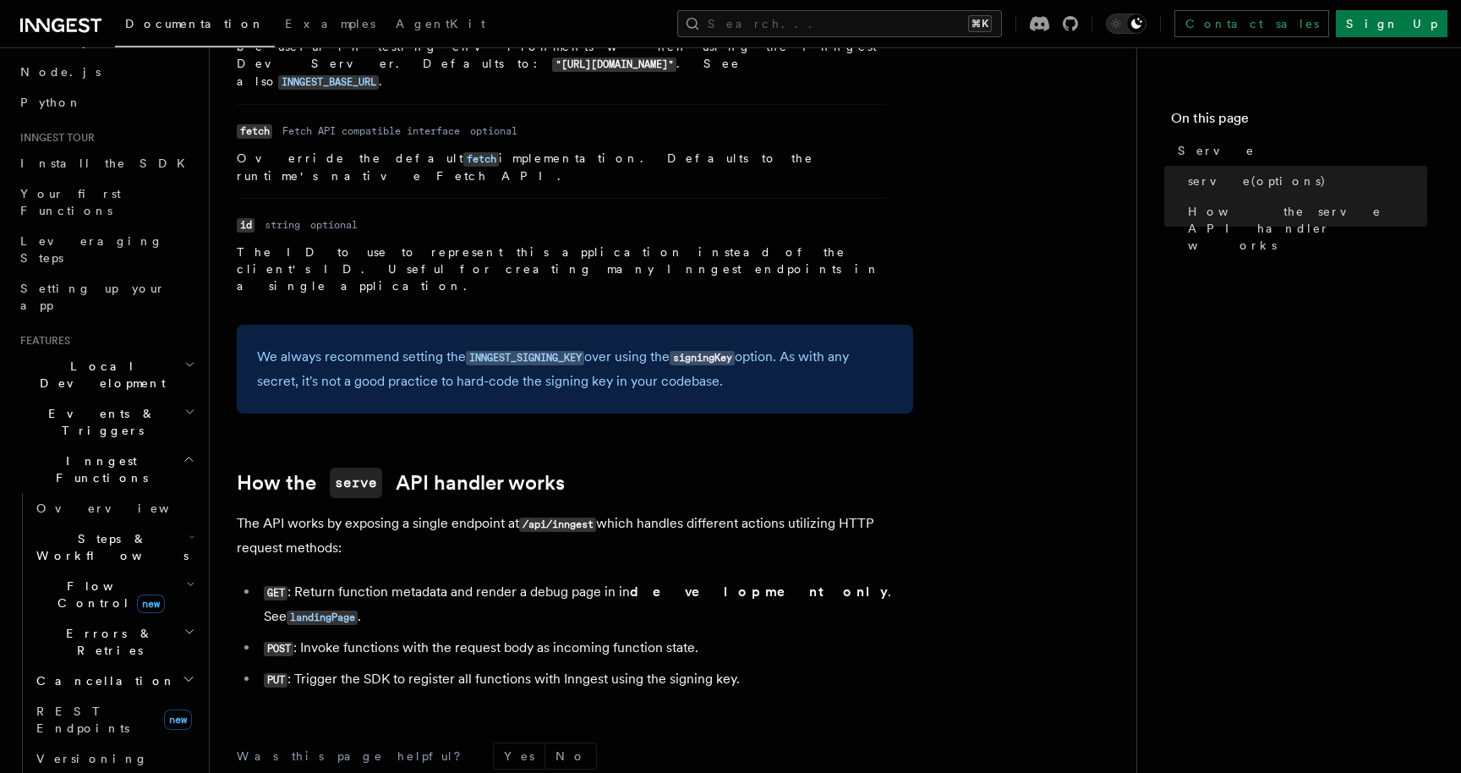
scroll to position [1553, 0]
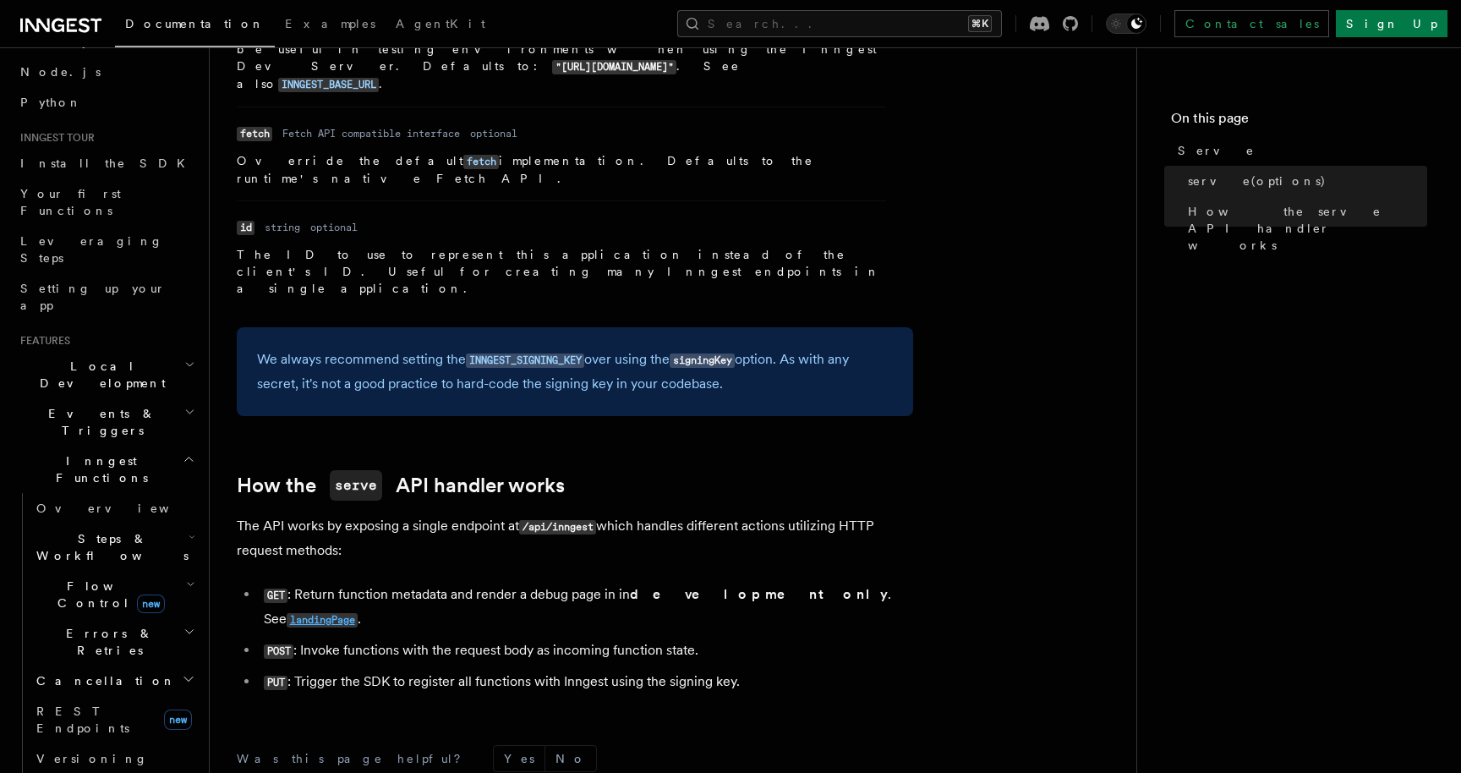
click at [358, 613] on code "landingPage" at bounding box center [322, 620] width 71 height 14
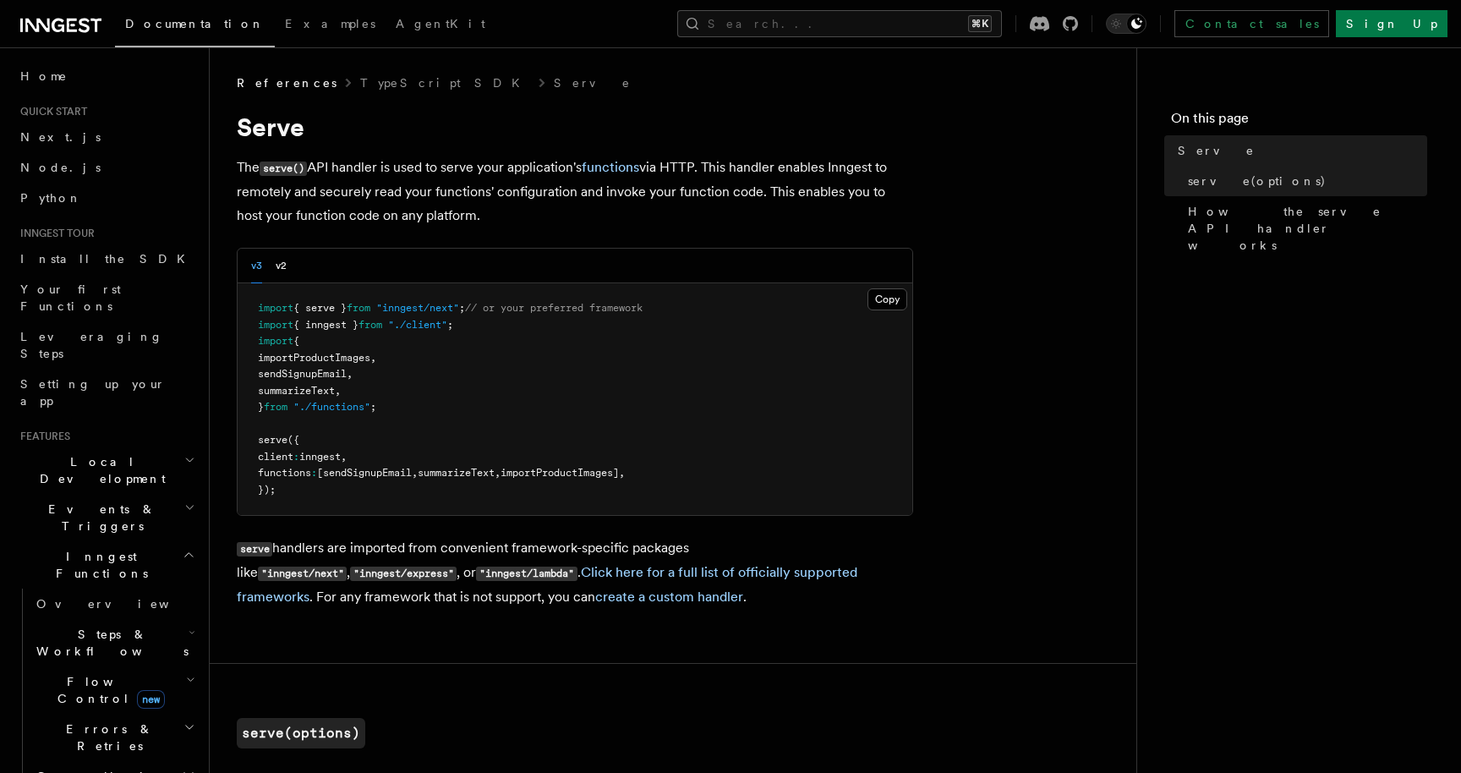
click at [101, 500] on span "Events & Triggers" at bounding box center [99, 517] width 171 height 34
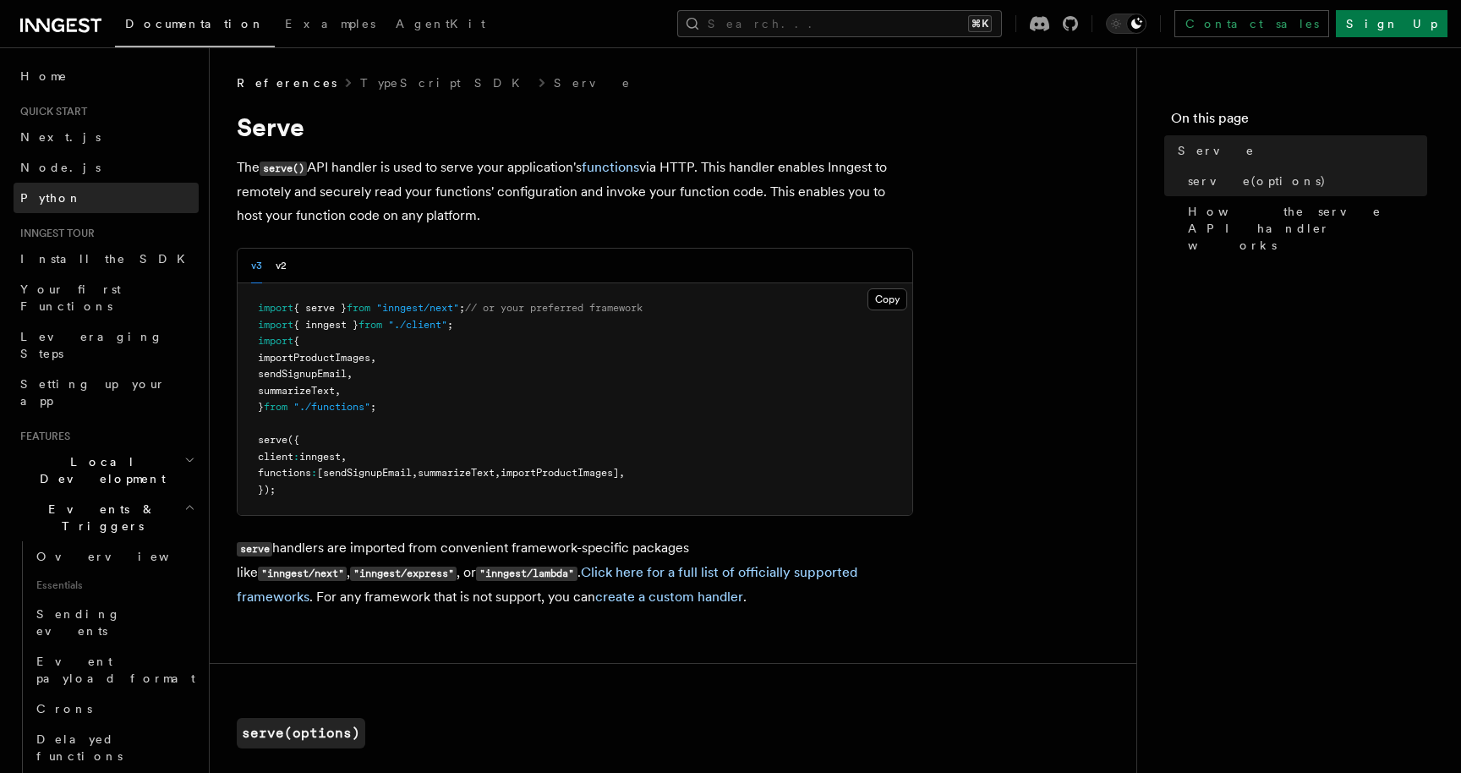
click at [42, 210] on link "Python" at bounding box center [106, 198] width 185 height 30
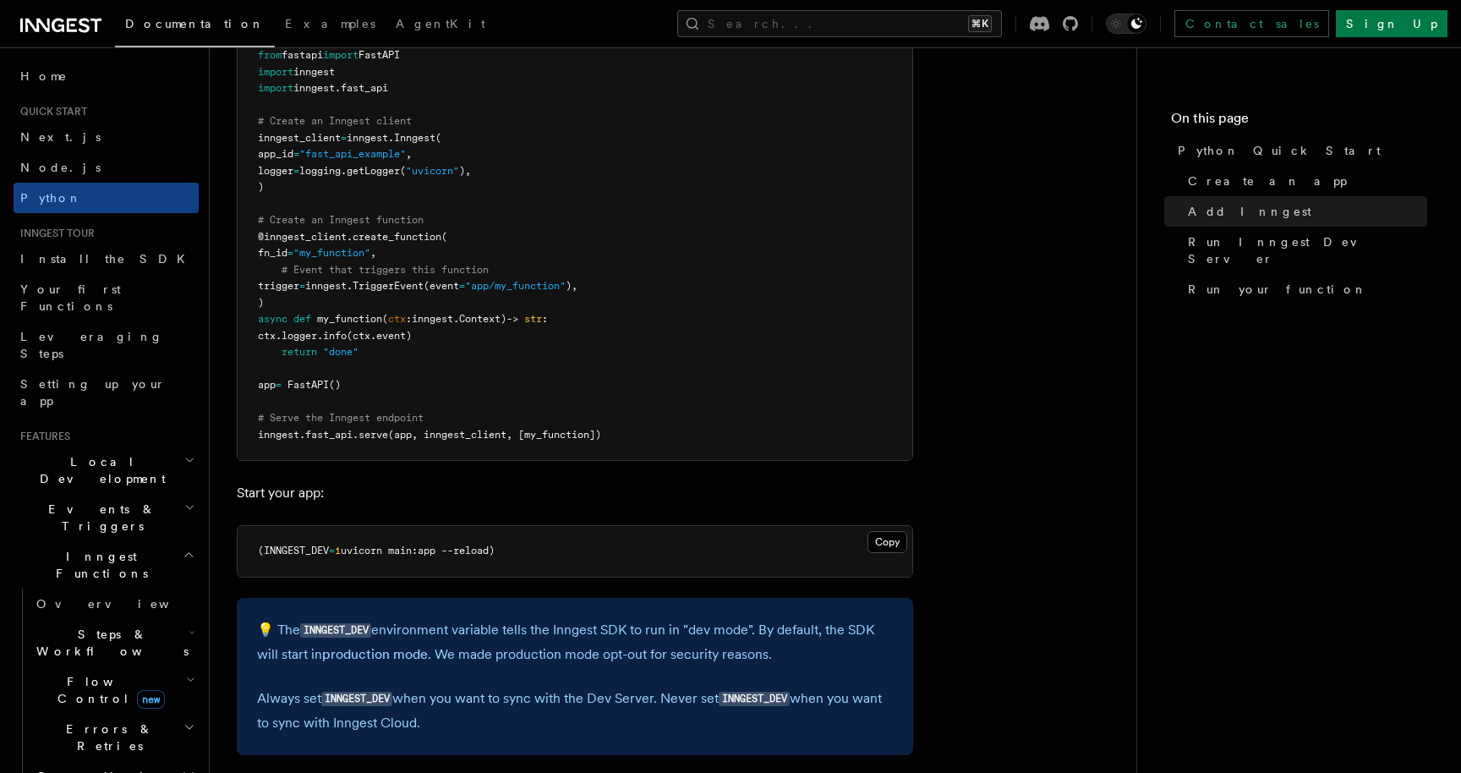
scroll to position [1286, 0]
